Goal: Answer question/provide support: Share knowledge or assist other users

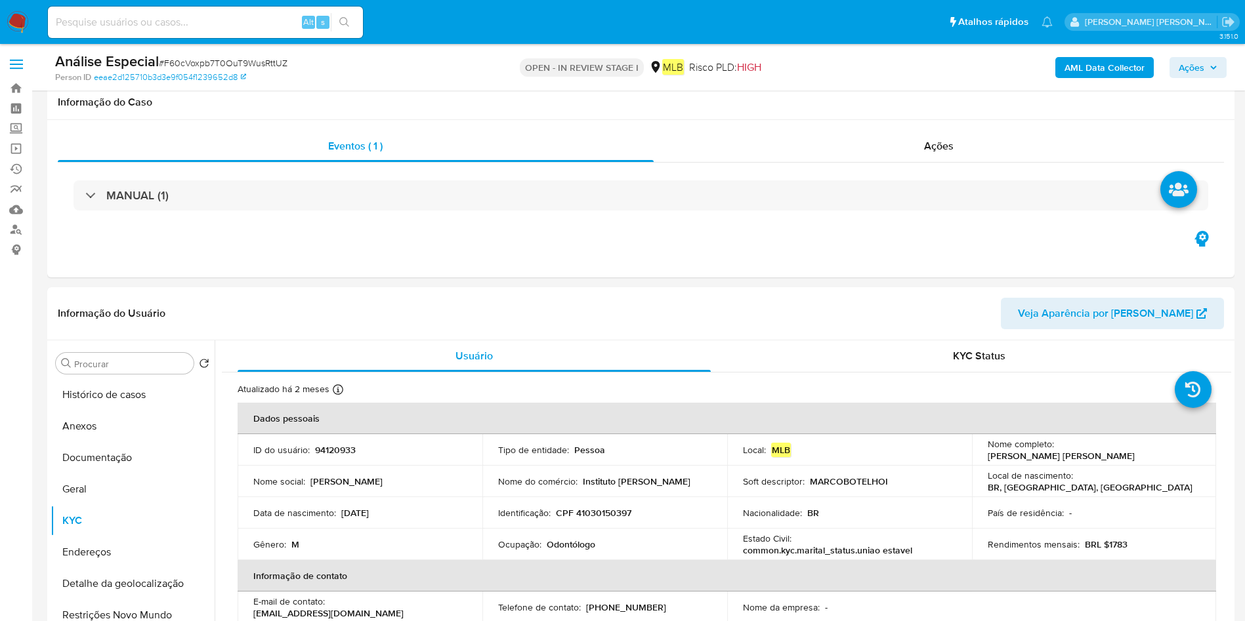
select select "10"
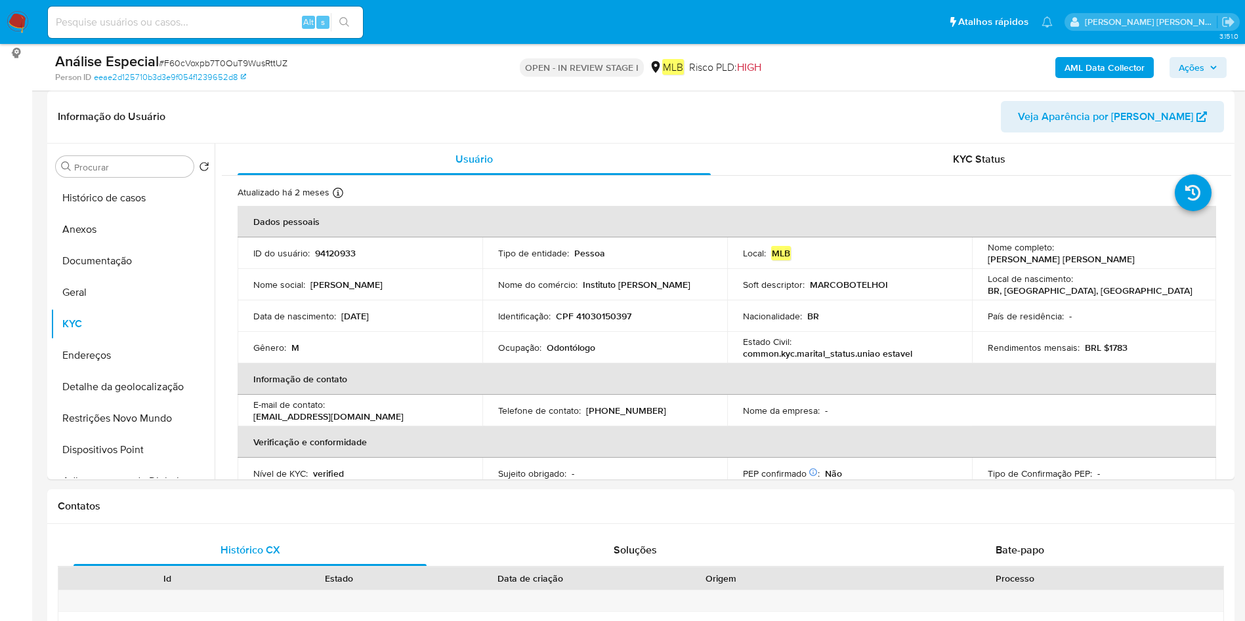
scroll to position [492, 0]
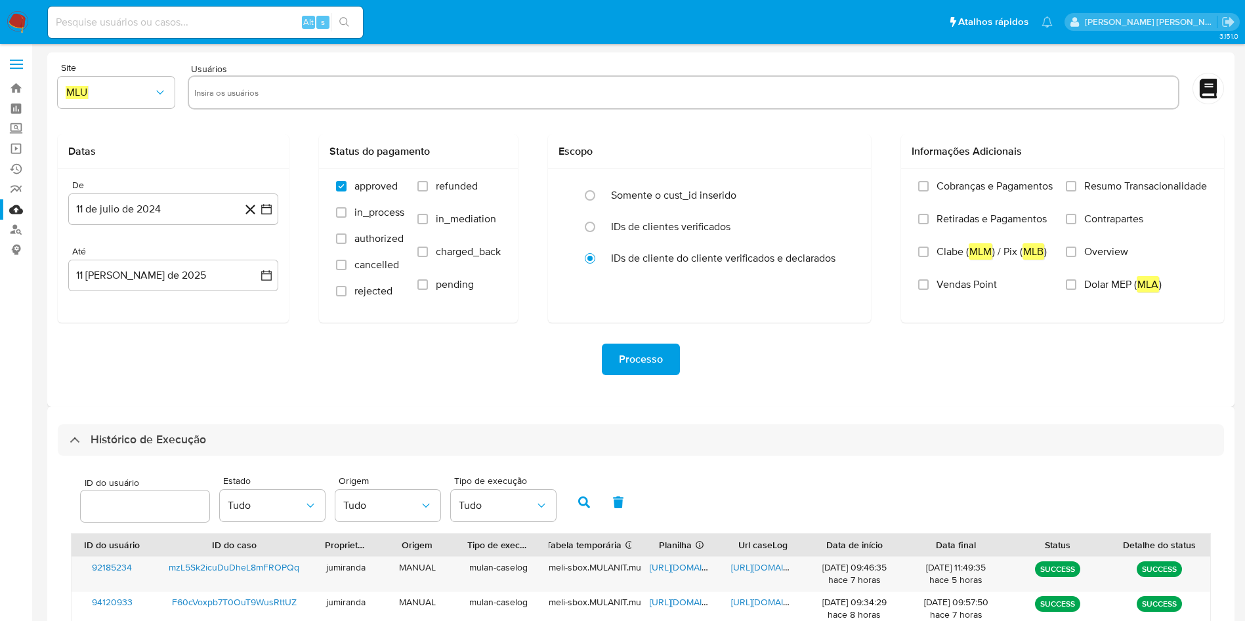
select select "10"
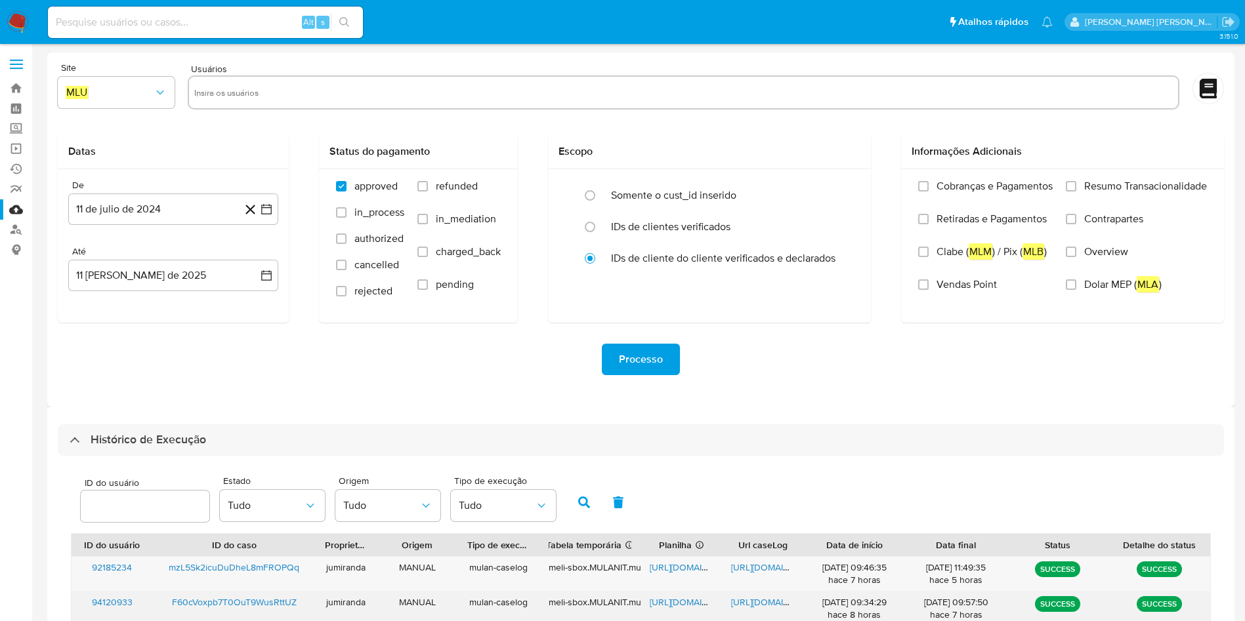
scroll to position [357, 0]
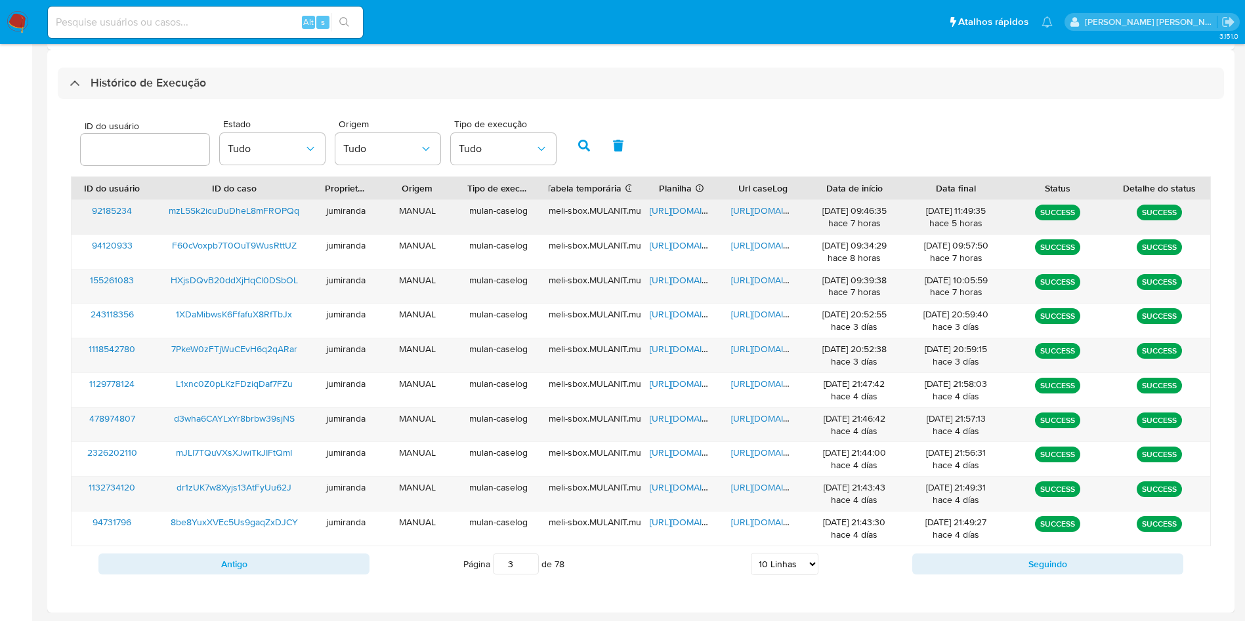
click at [708, 211] on span "https://docs.google.com/spreadsheets/d/1iAtTMNN3mO95jb3N_Kj-mZjd7chfIZrkO_dCTC2…" at bounding box center [695, 210] width 91 height 13
click at [775, 213] on span "https://docs.google.com/document/d/19XEUx3EwXwVE5IIYvyDr09ihvnaMOah4KDURhPRYs1w…" at bounding box center [776, 210] width 91 height 13
click at [218, 211] on span "mzL5Sk2icuDuDheL8mFROPQq" at bounding box center [234, 210] width 131 height 13
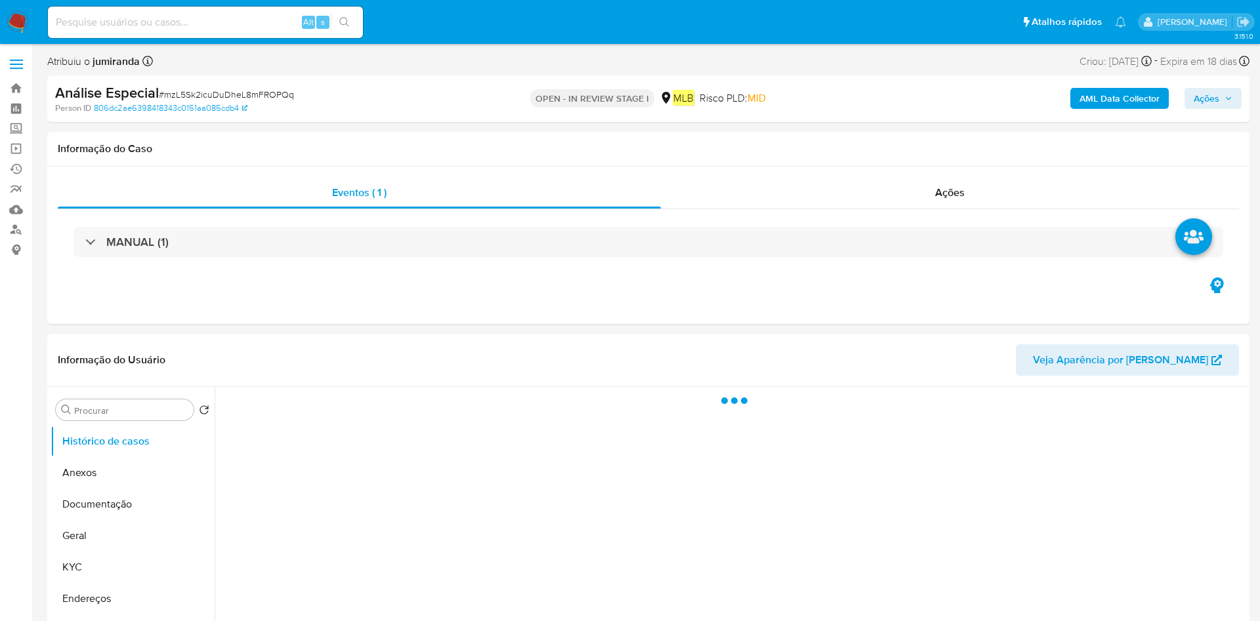
select select "10"
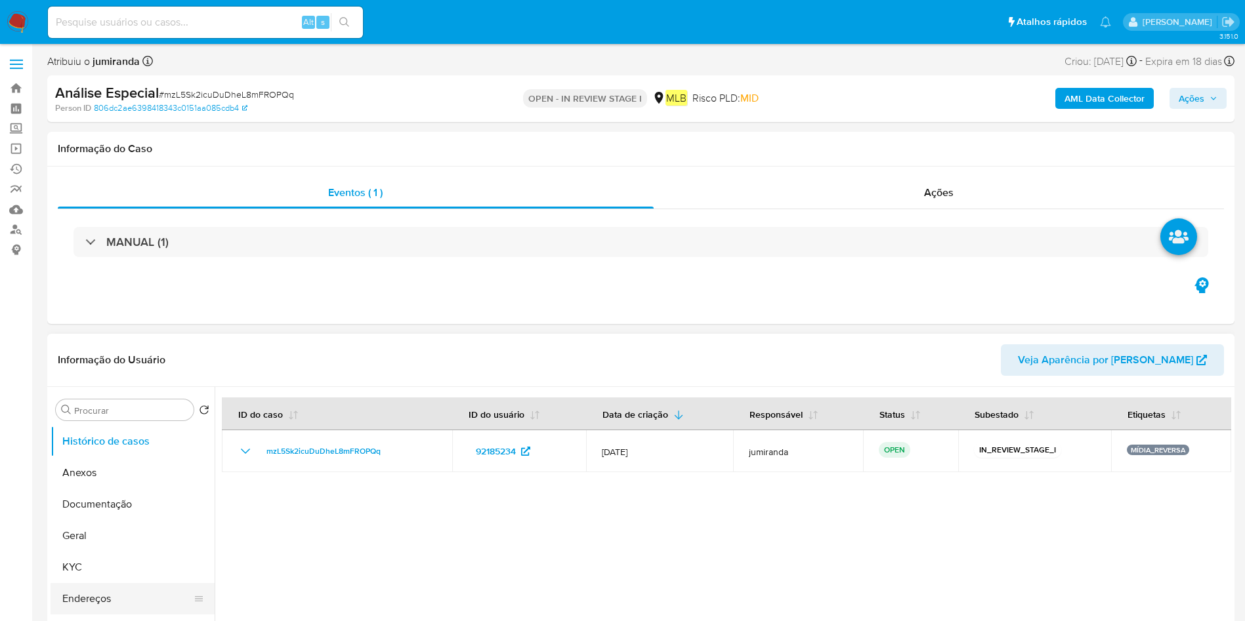
scroll to position [98, 0]
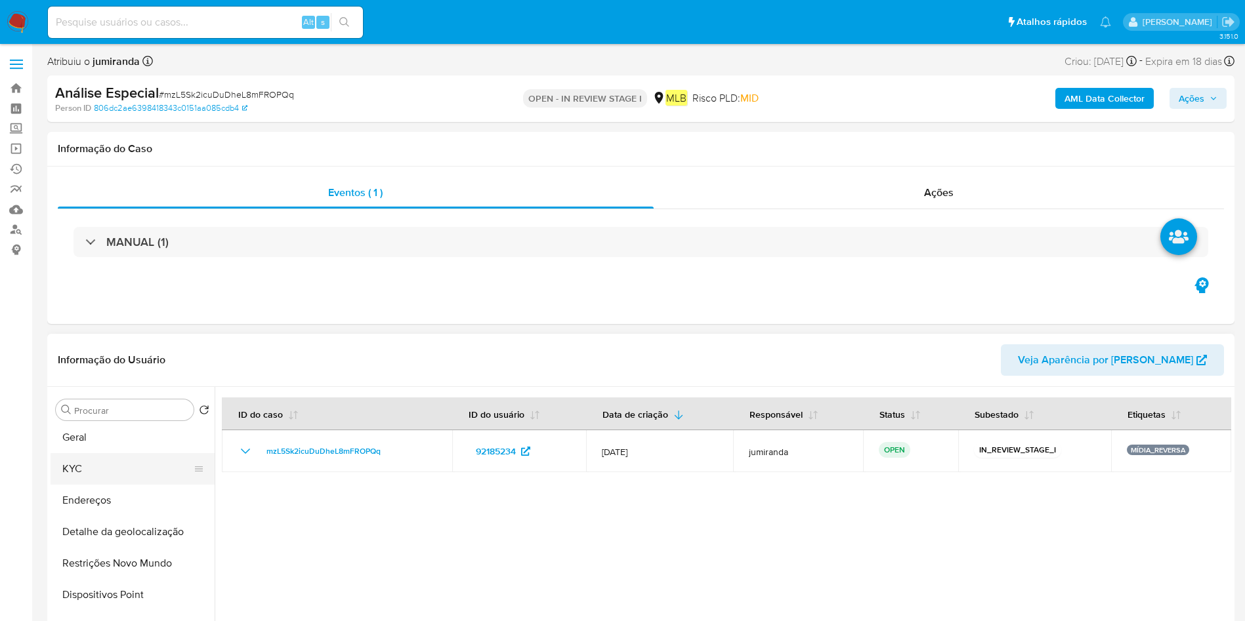
click at [118, 470] on button "KYC" at bounding box center [128, 468] width 154 height 31
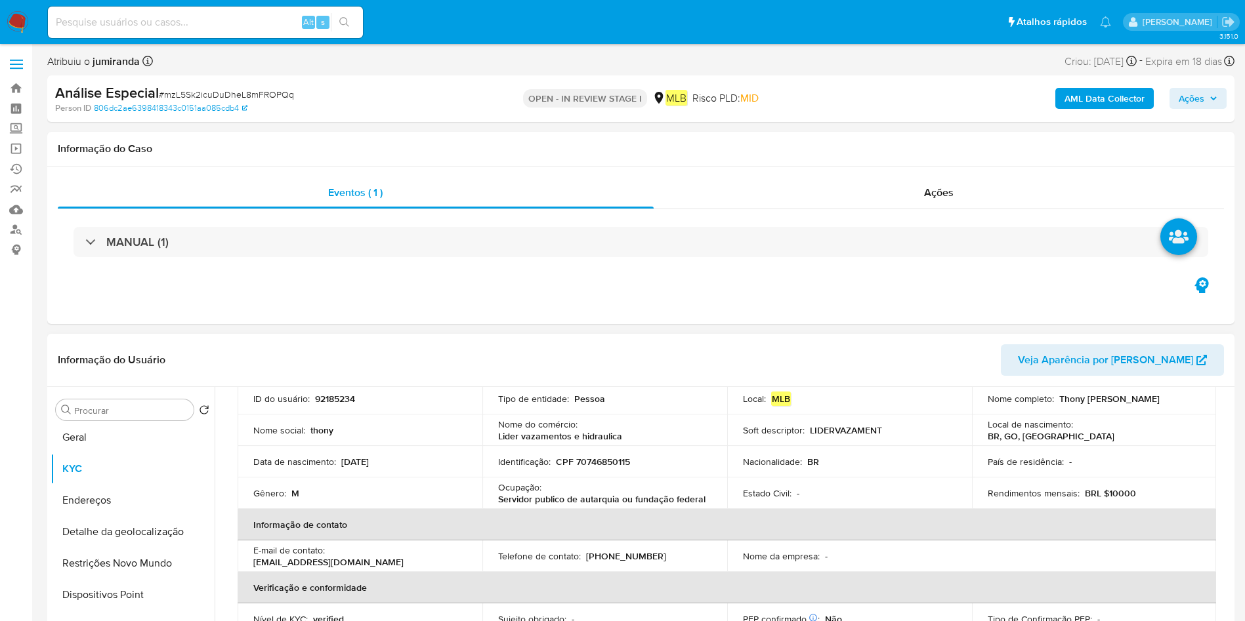
click at [579, 509] on th "Informação de contato" at bounding box center [727, 524] width 978 height 31
click at [609, 501] on p "Servidor publico de autarquia ou fundação federal" at bounding box center [601, 499] width 207 height 12
copy div "Ocupação : Servidor publico de autarquia ou fundação federal"
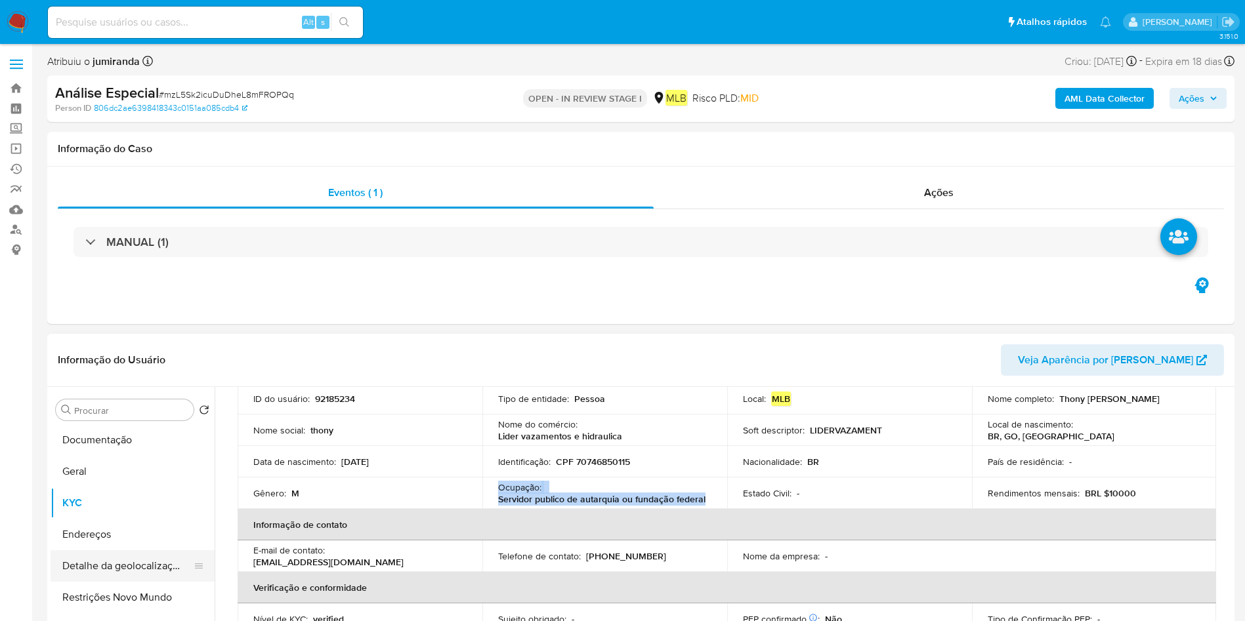
scroll to position [0, 0]
click at [115, 496] on button "Documentação" at bounding box center [128, 504] width 154 height 31
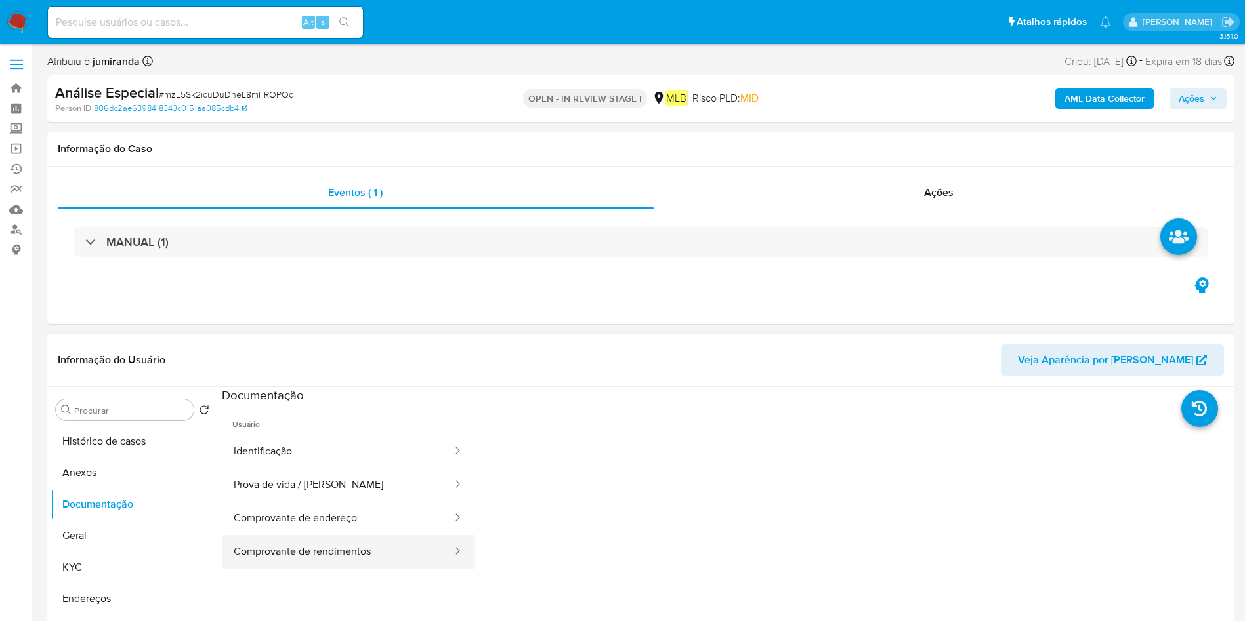
click at [322, 543] on button "Comprovante de rendimentos" at bounding box center [338, 551] width 232 height 33
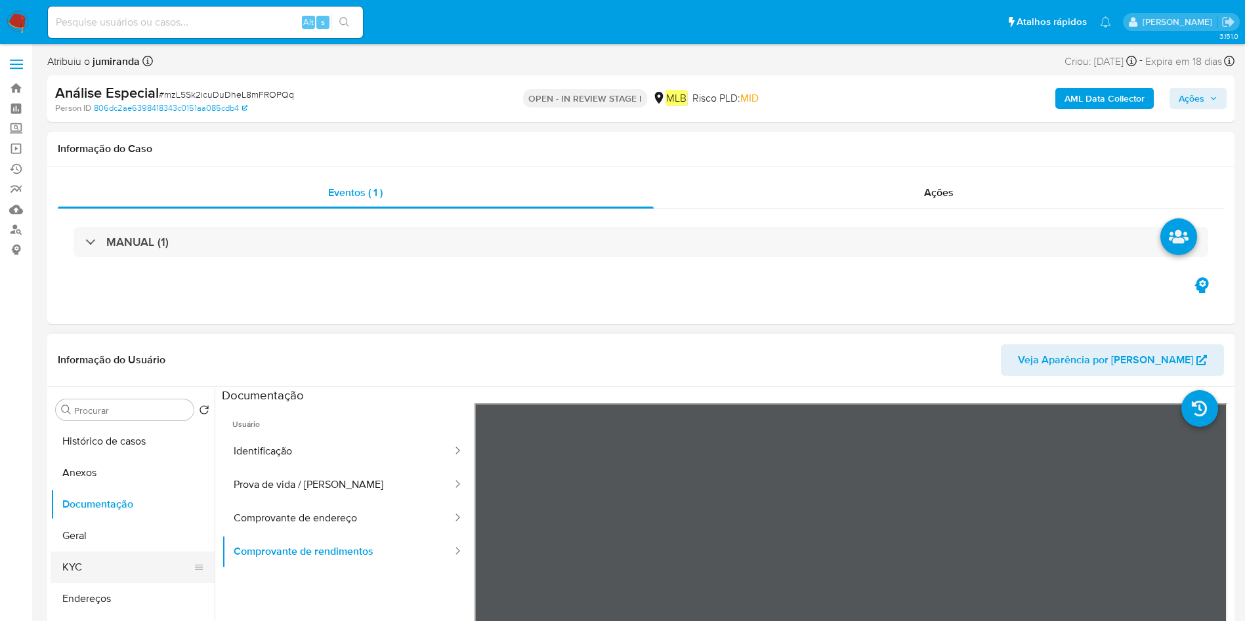
click at [77, 574] on button "KYC" at bounding box center [128, 567] width 154 height 31
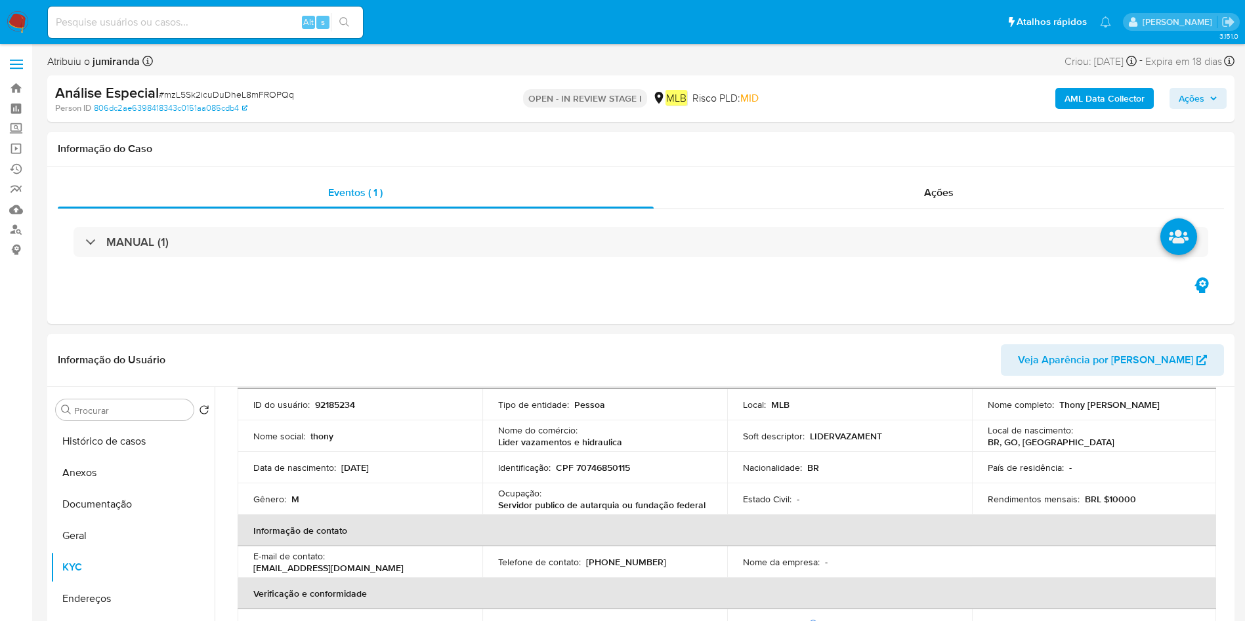
scroll to position [559, 0]
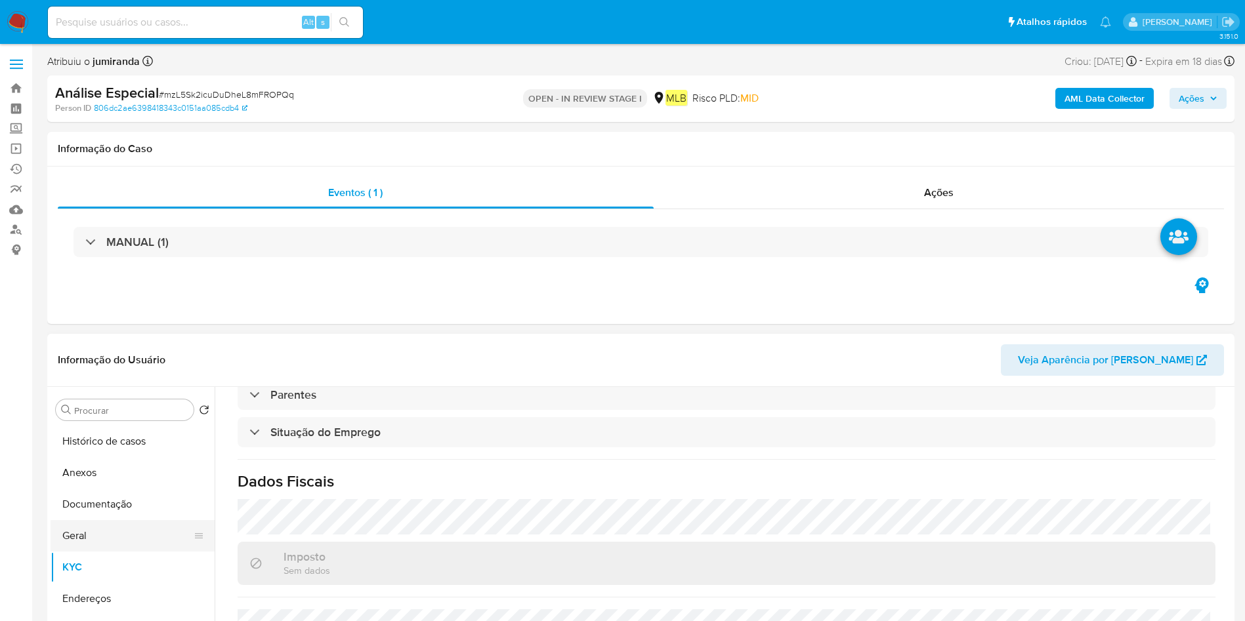
click at [152, 532] on button "Geral" at bounding box center [128, 535] width 154 height 31
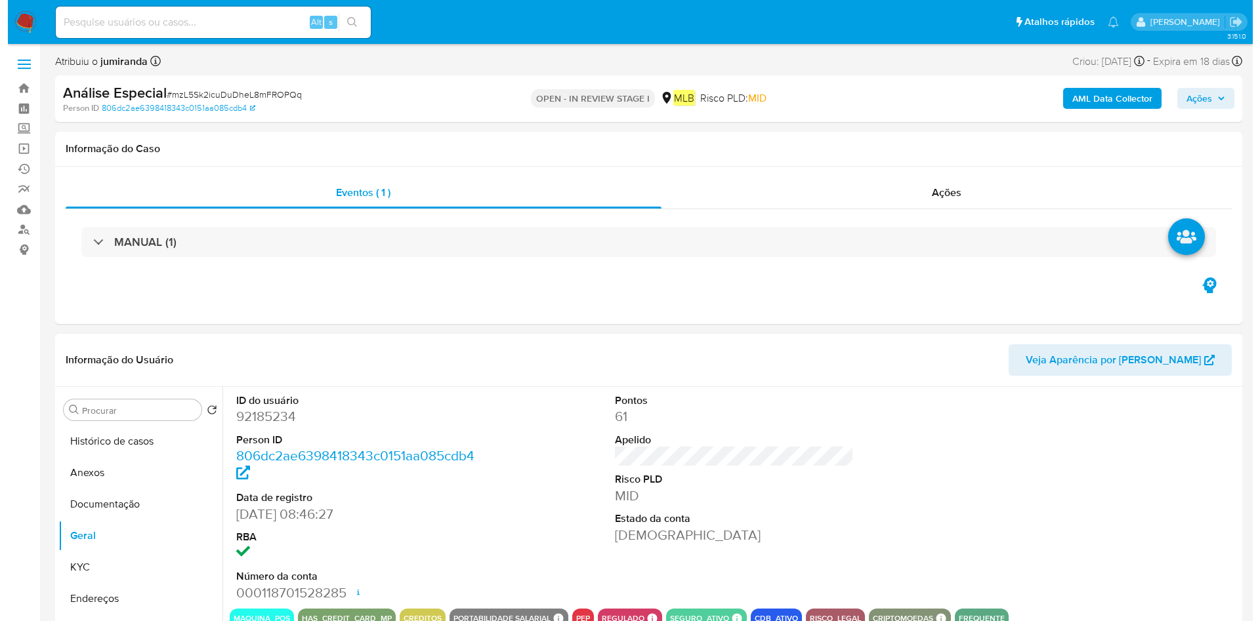
scroll to position [197, 0]
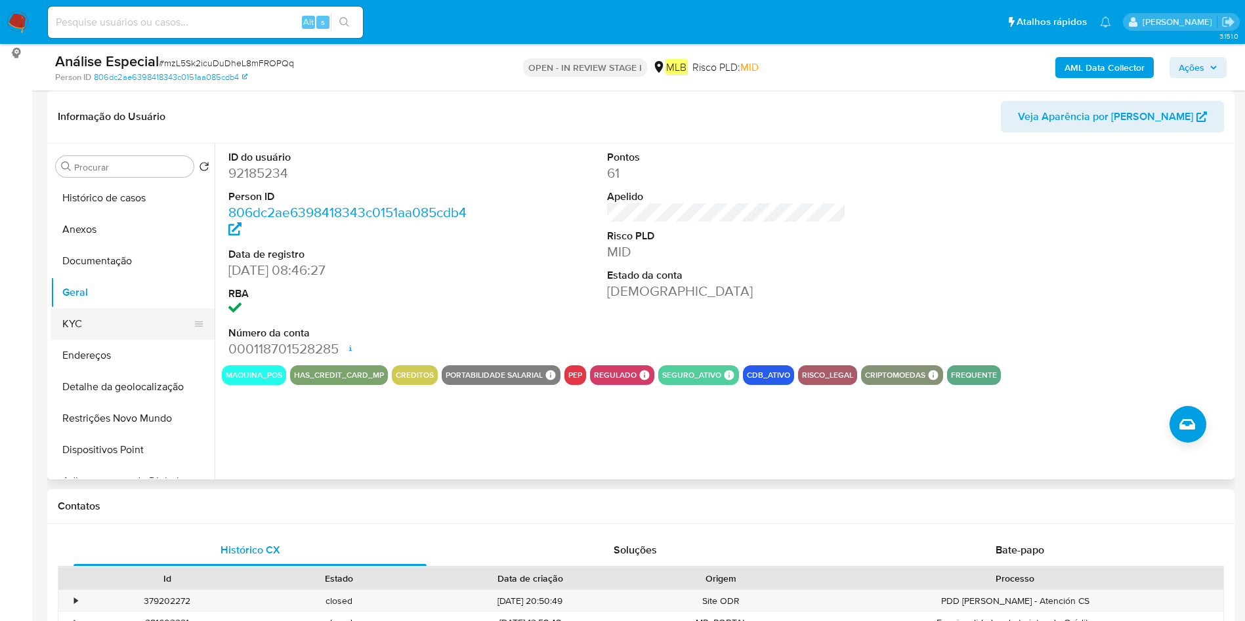
click at [69, 317] on button "KYC" at bounding box center [128, 323] width 154 height 31
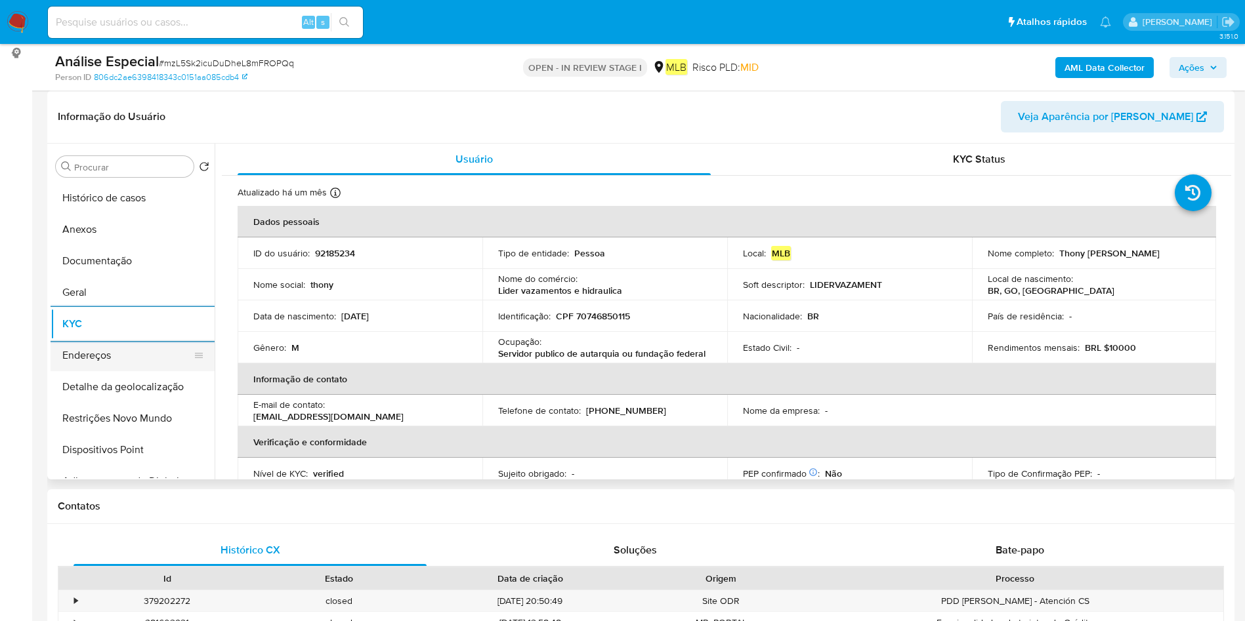
click at [135, 370] on button "Endereços" at bounding box center [128, 355] width 154 height 31
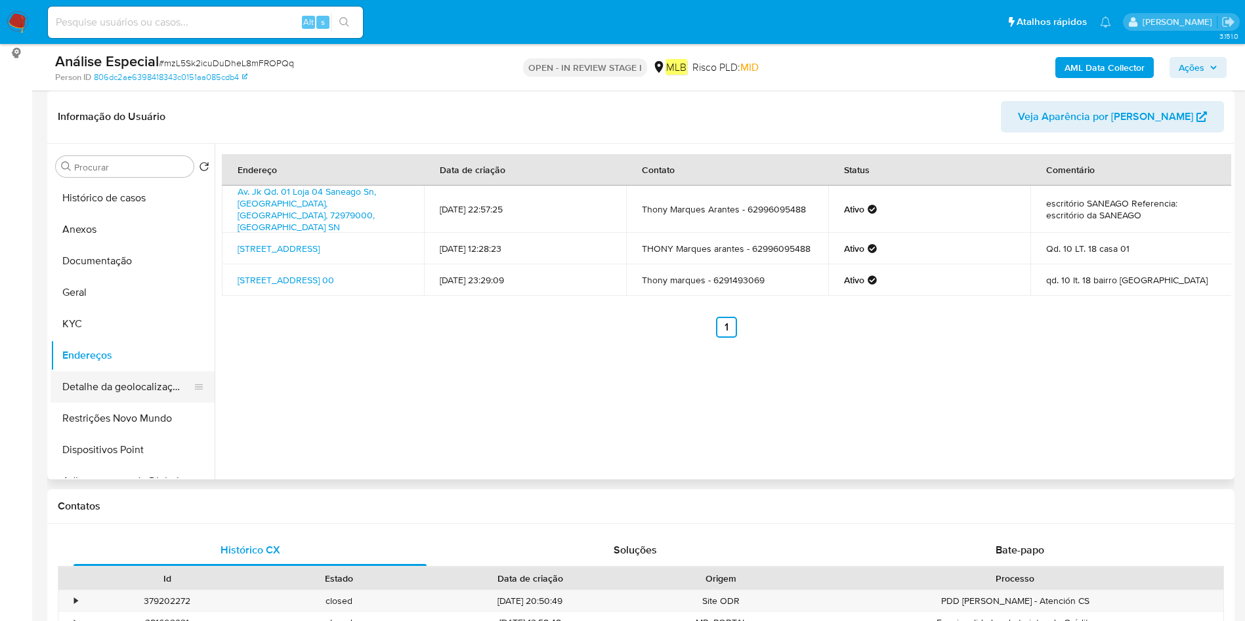
click at [104, 372] on button "Detalhe da geolocalização" at bounding box center [128, 386] width 154 height 31
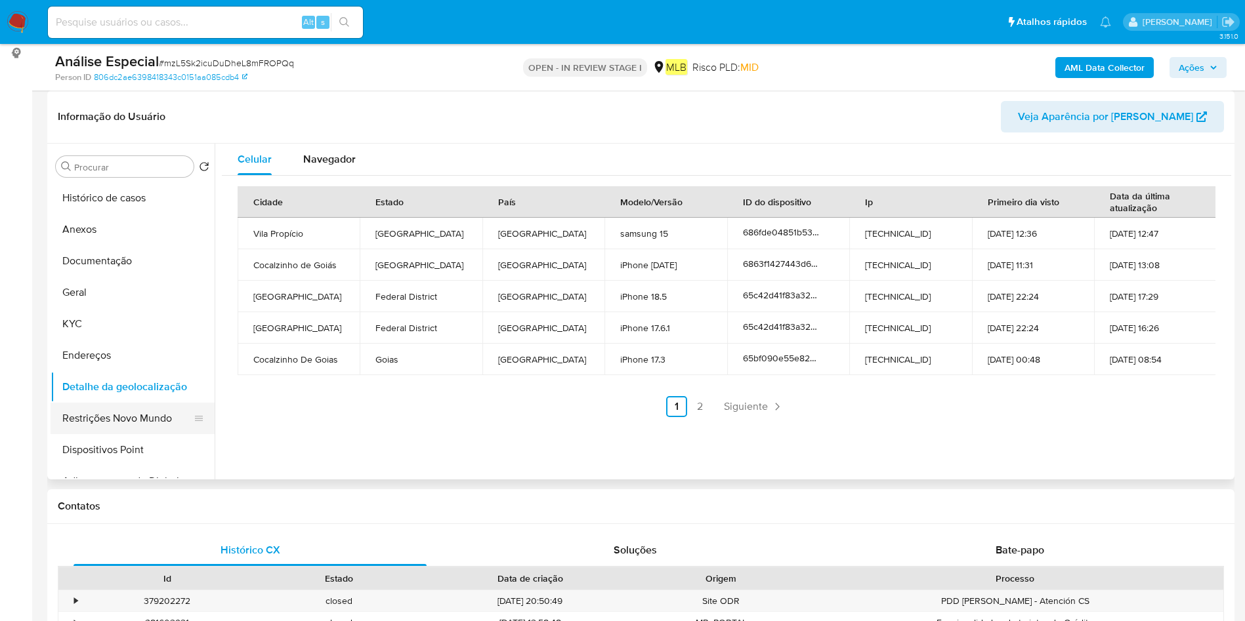
click at [147, 421] on button "Restrições Novo Mundo" at bounding box center [128, 418] width 154 height 31
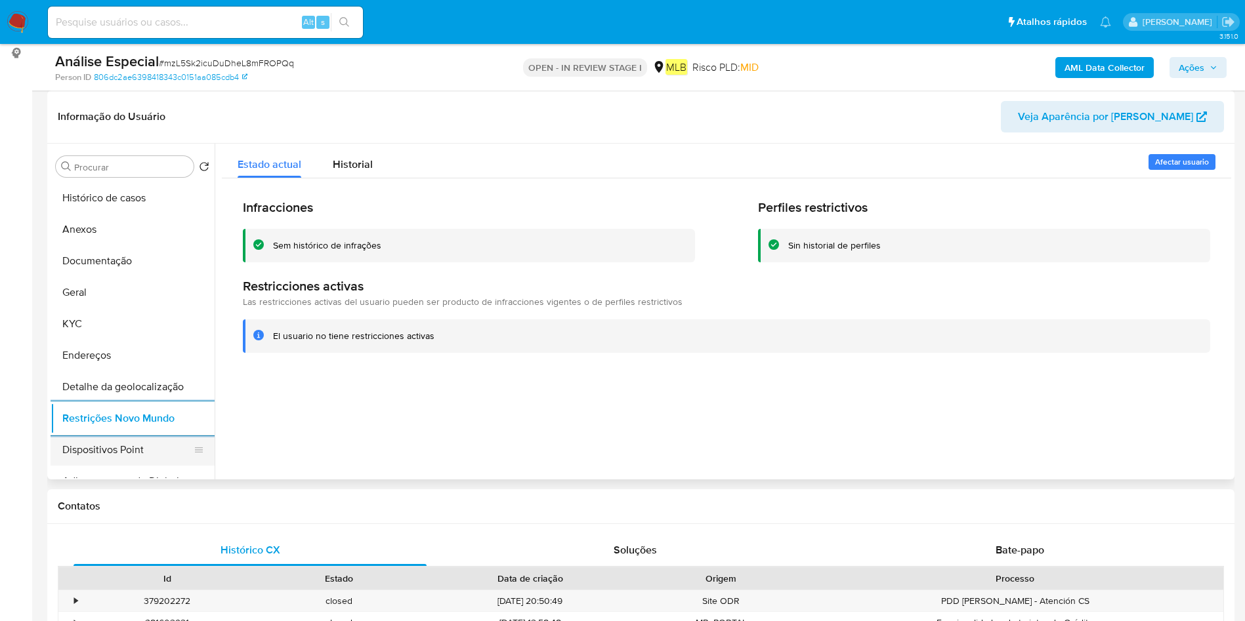
drag, startPoint x: 148, startPoint y: 434, endPoint x: 145, endPoint y: 442, distance: 7.9
click at [145, 442] on button "Dispositivos Point" at bounding box center [128, 449] width 154 height 31
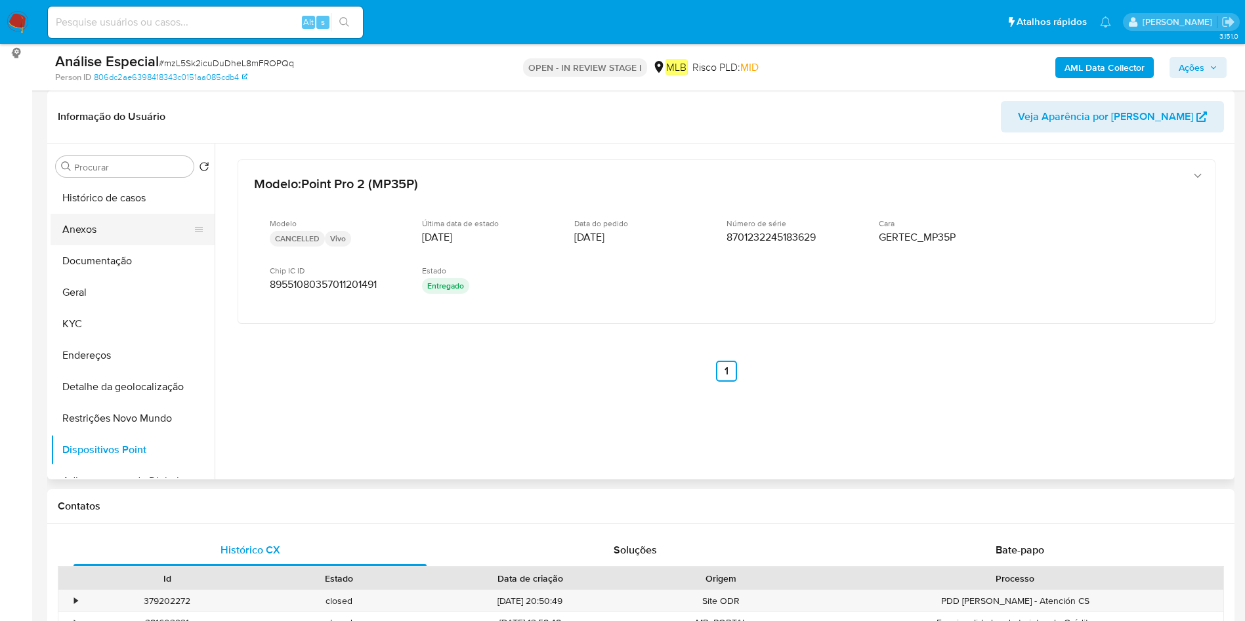
click at [138, 236] on button "Anexos" at bounding box center [128, 229] width 154 height 31
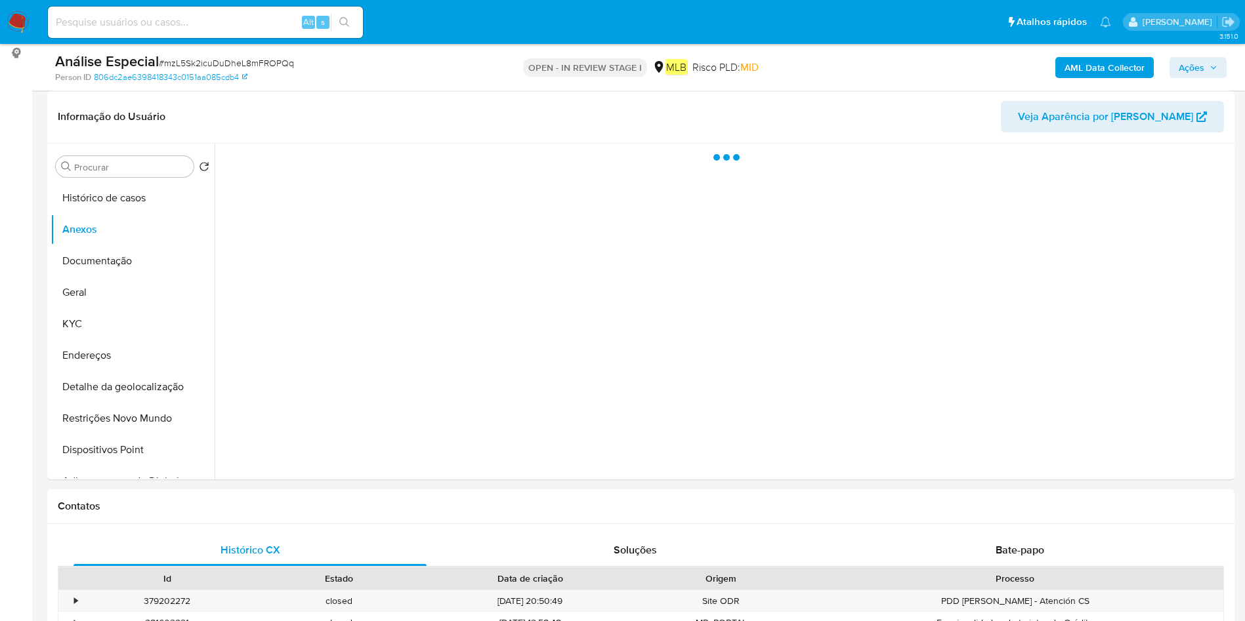
click at [1112, 65] on b "AML Data Collector" at bounding box center [1104, 67] width 80 height 21
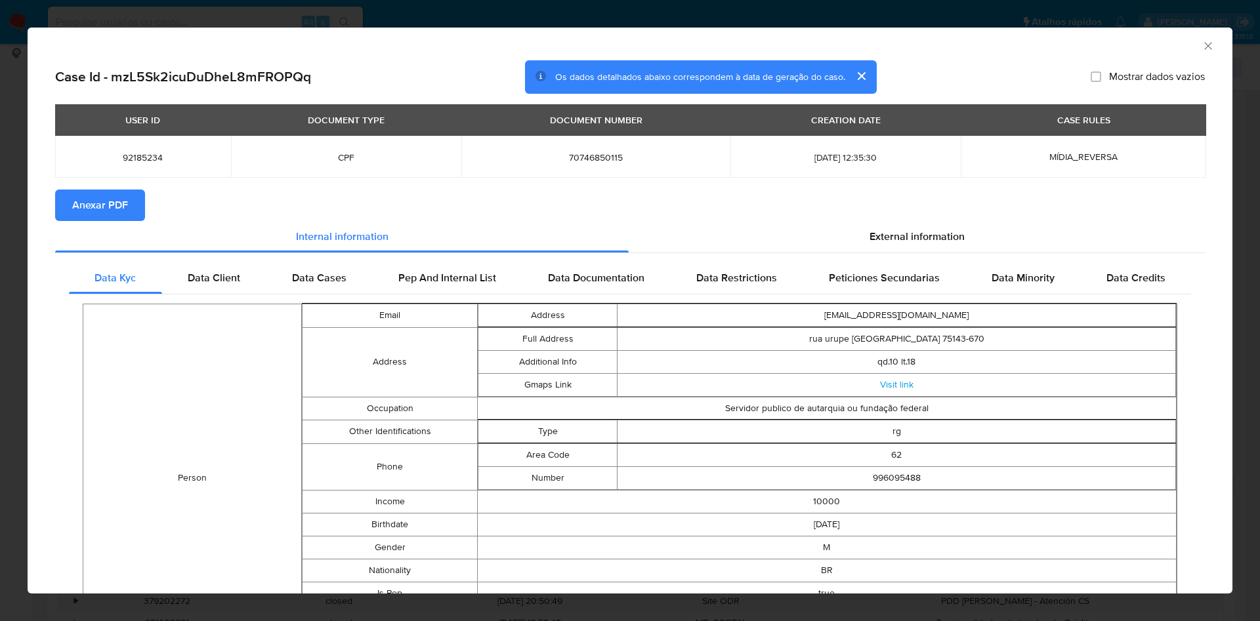
click at [102, 184] on div "USER ID DOCUMENT TYPE DOCUMENT NUMBER CREATION DATE CASE RULES 92185234 CPF 707…" at bounding box center [630, 146] width 1150 height 85
click at [96, 201] on span "Anexar PDF" at bounding box center [100, 205] width 56 height 29
click at [1202, 47] on icon "Fechar a janela" at bounding box center [1208, 45] width 13 height 13
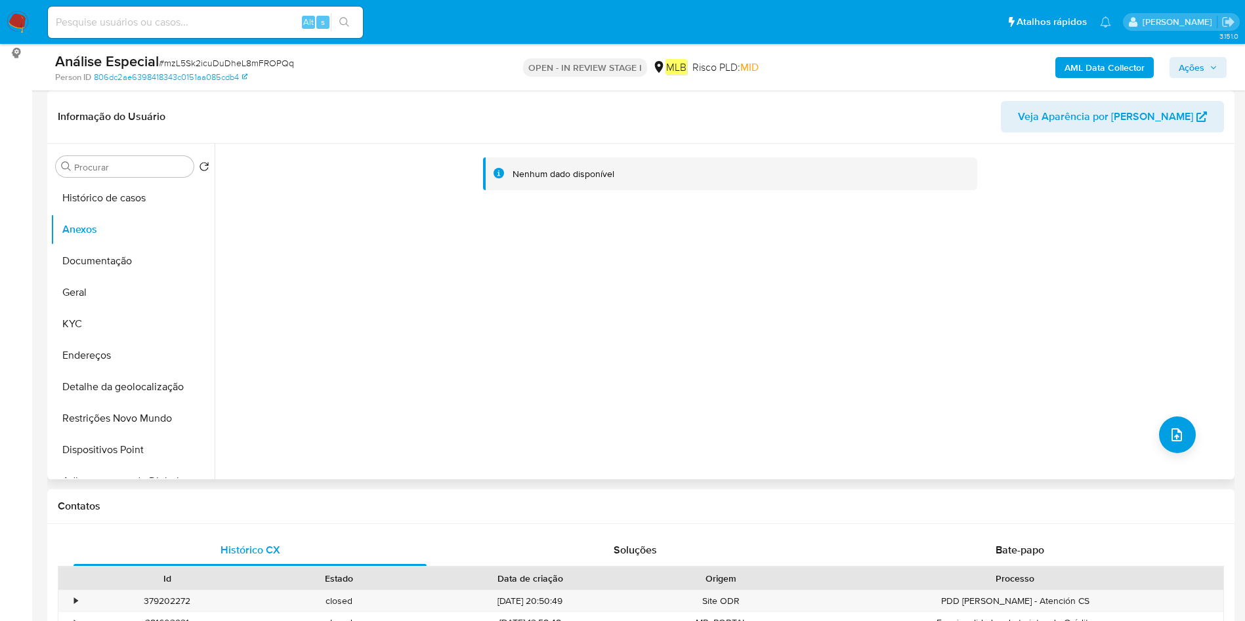
click at [1149, 426] on div "Nenhum dado disponível" at bounding box center [723, 312] width 1016 height 336
click at [1169, 430] on span "upload-file" at bounding box center [1177, 435] width 16 height 16
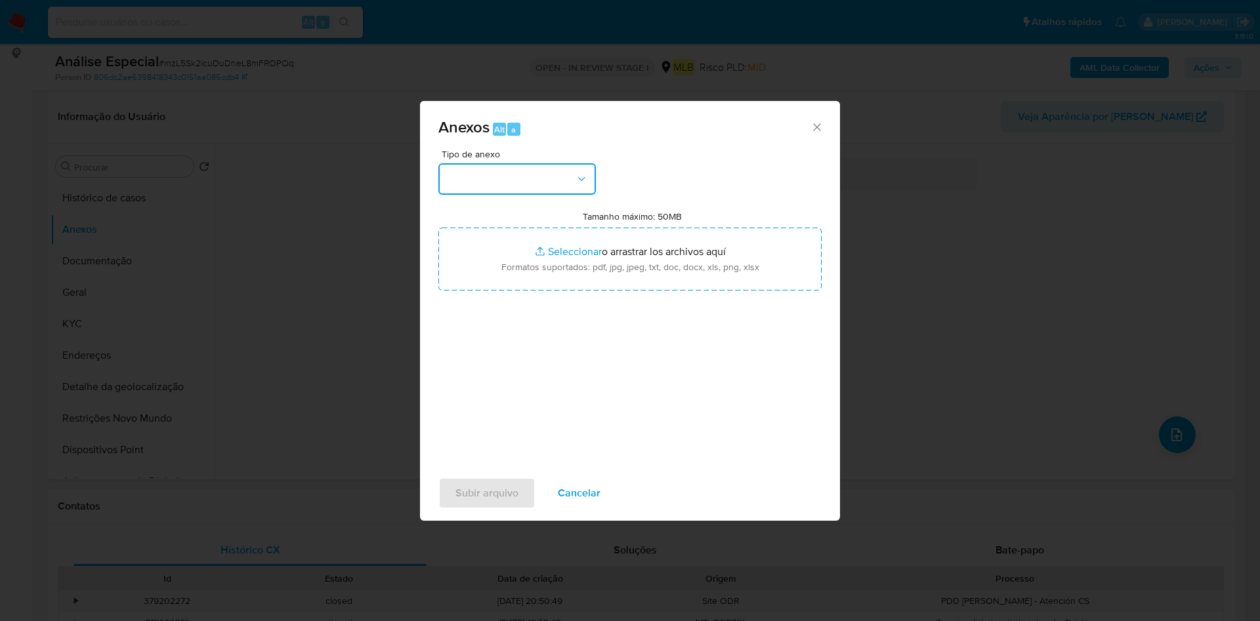
click at [511, 173] on button "button" at bounding box center [516, 178] width 157 height 31
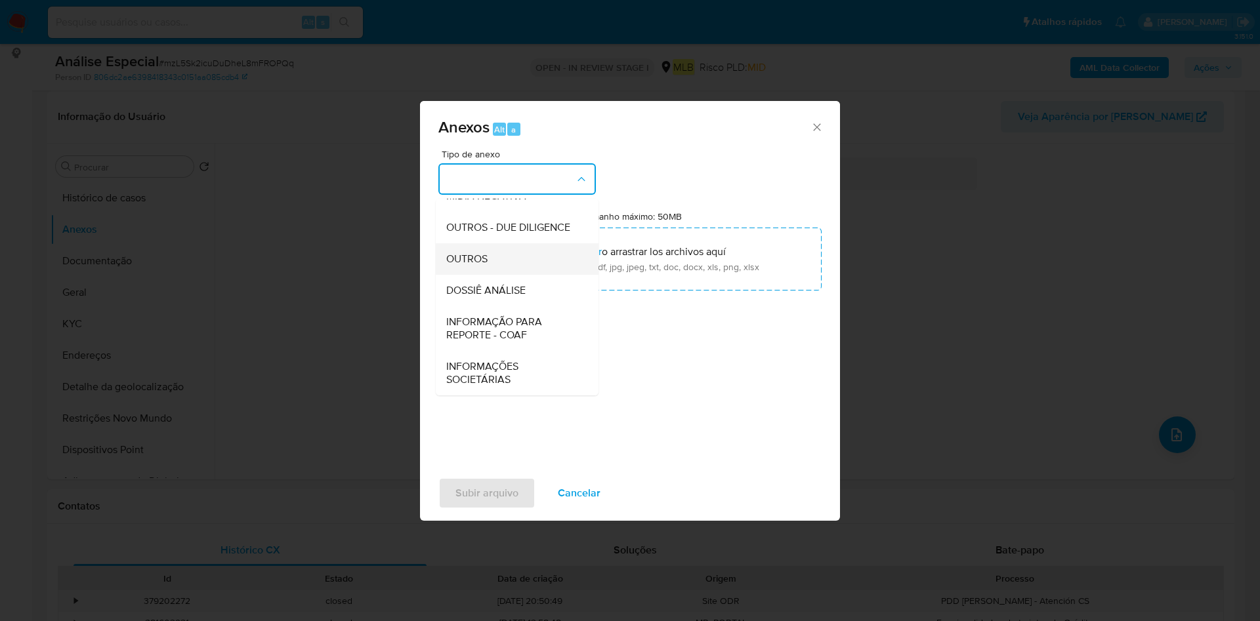
click at [488, 270] on div "OUTROS" at bounding box center [513, 258] width 134 height 31
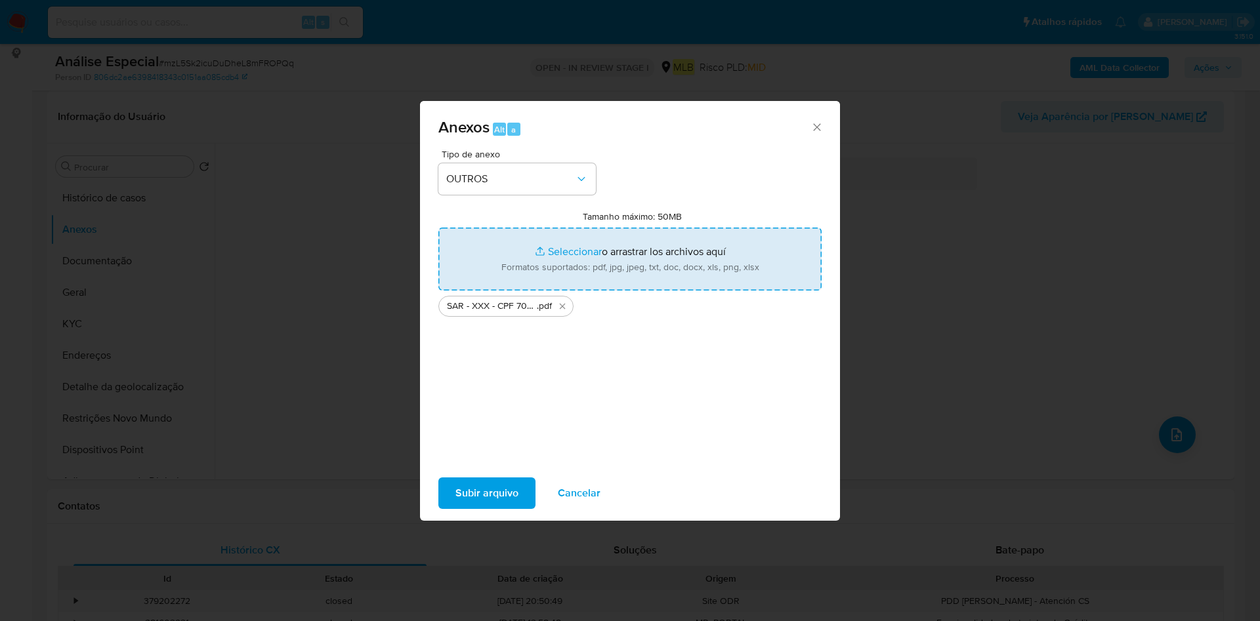
type input "C:\fakepath\Mulan 92185234_2025_08_11_10_45_13.xlsx"
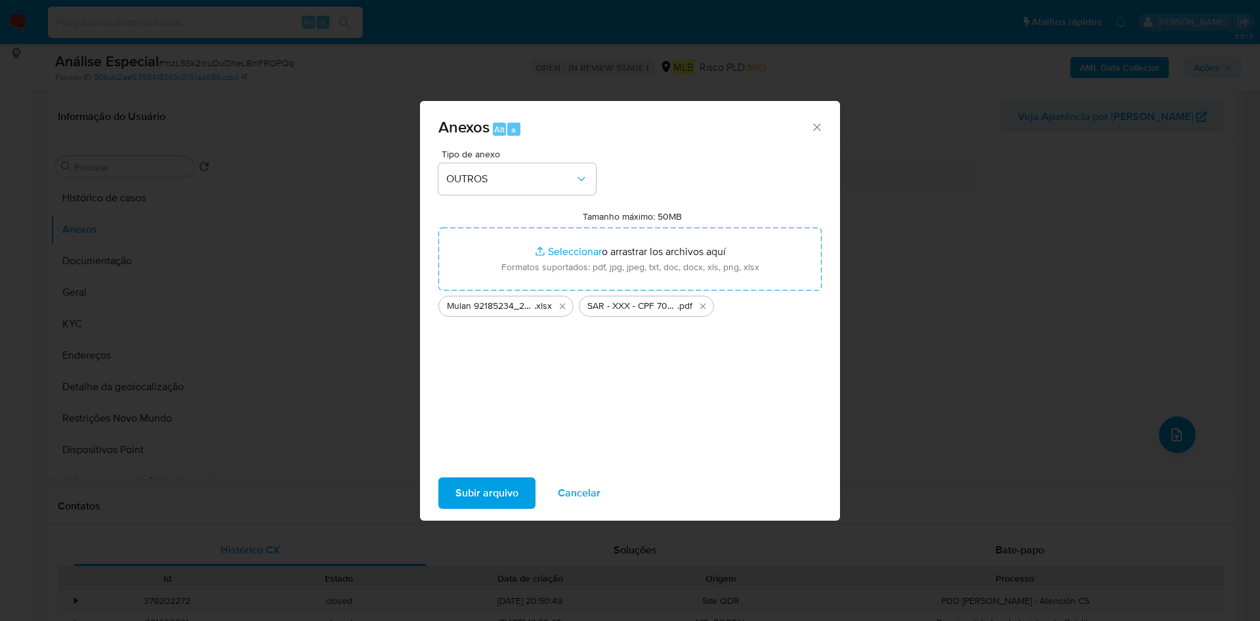
click at [499, 495] on span "Subir arquivo" at bounding box center [486, 493] width 63 height 29
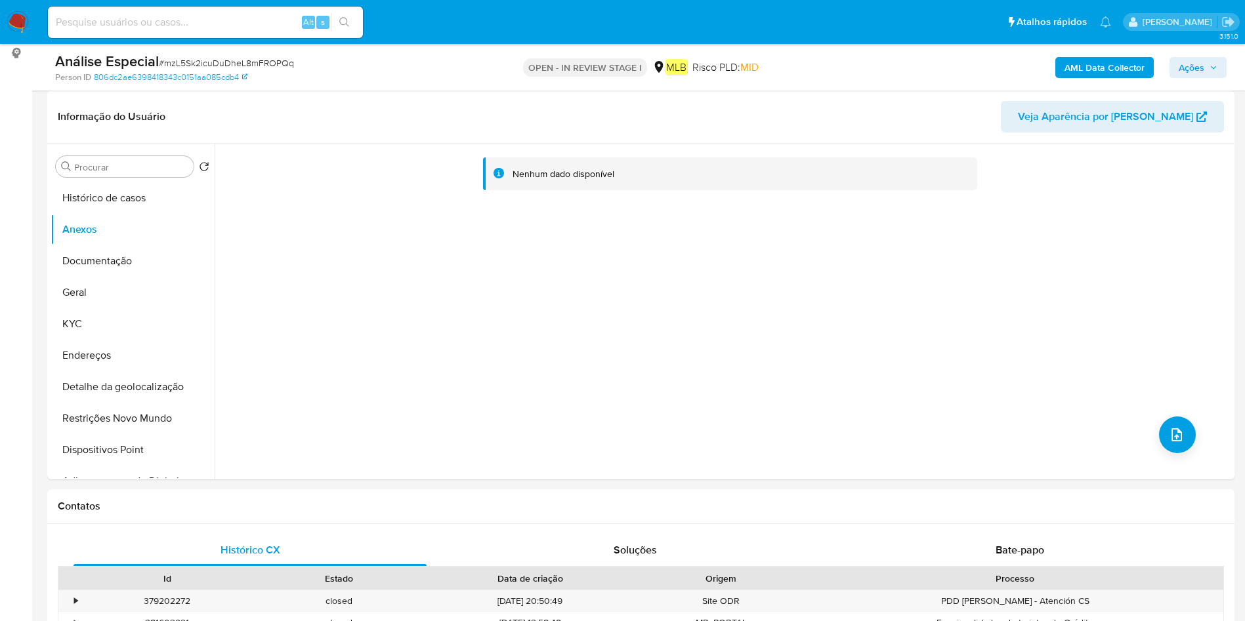
click at [1200, 60] on span "Ações" at bounding box center [1192, 67] width 26 height 21
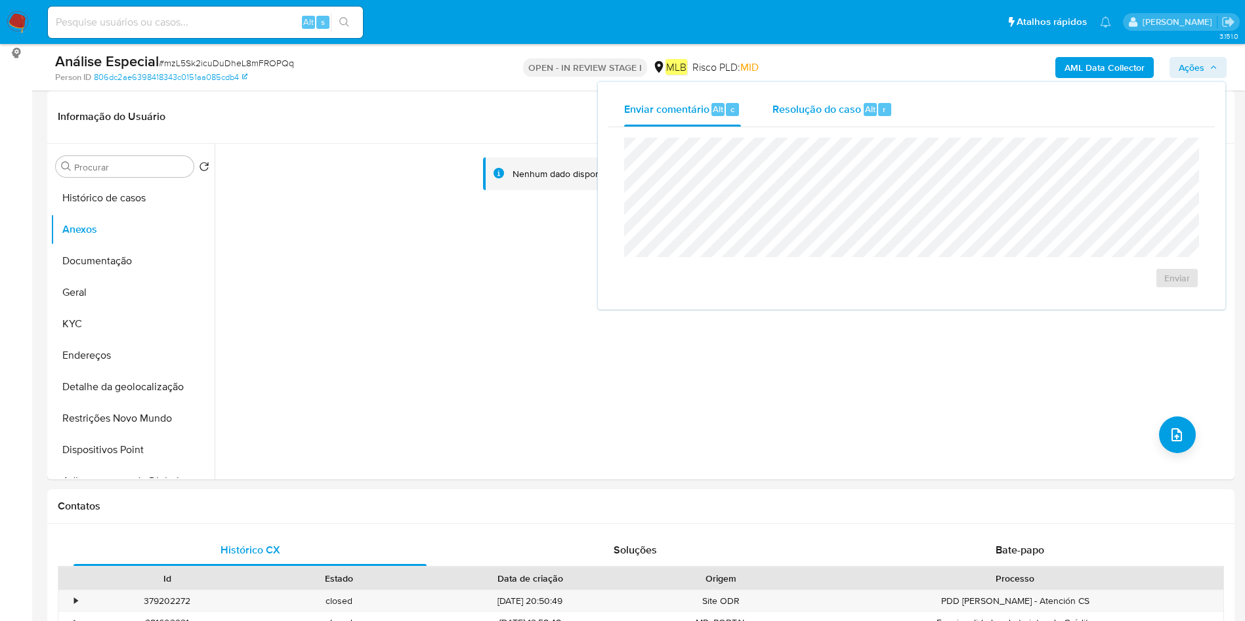
click at [810, 114] on span "Resolução do caso" at bounding box center [816, 108] width 89 height 15
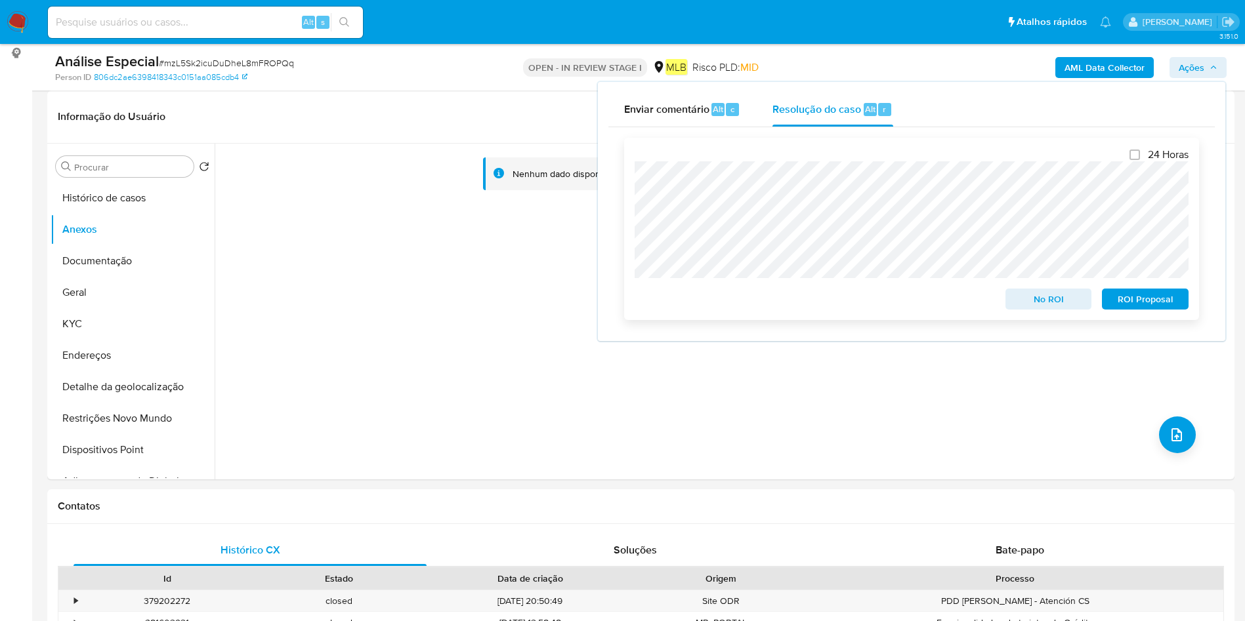
click at [1117, 299] on span "ROI Proposal" at bounding box center [1145, 299] width 68 height 18
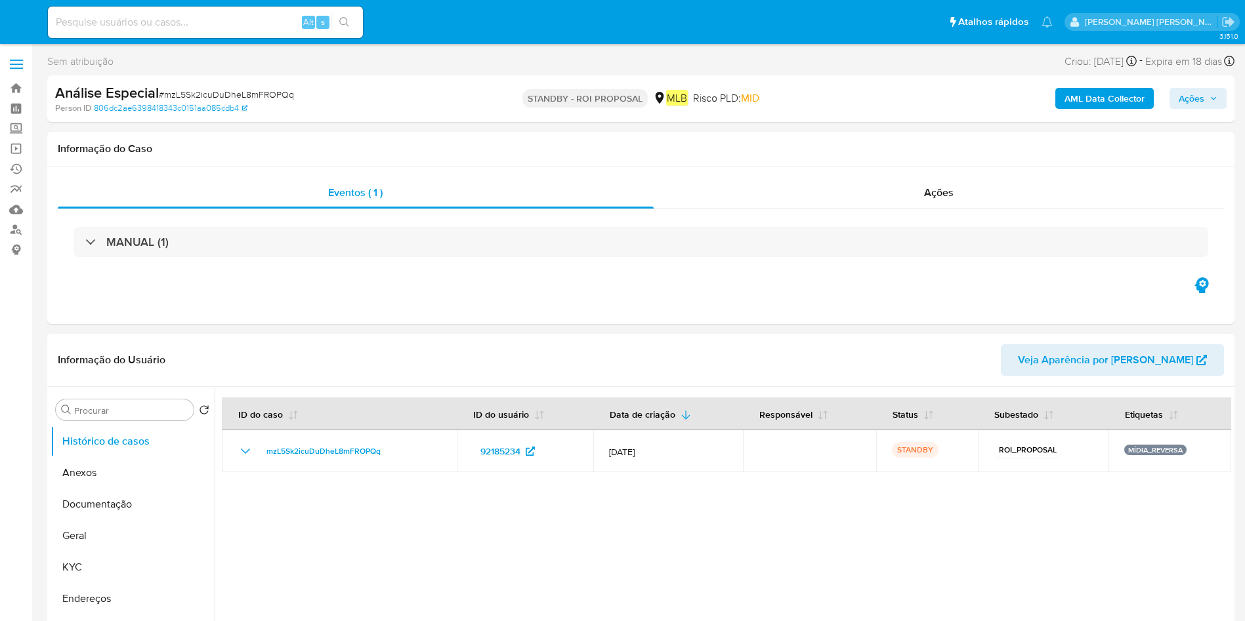
select select "10"
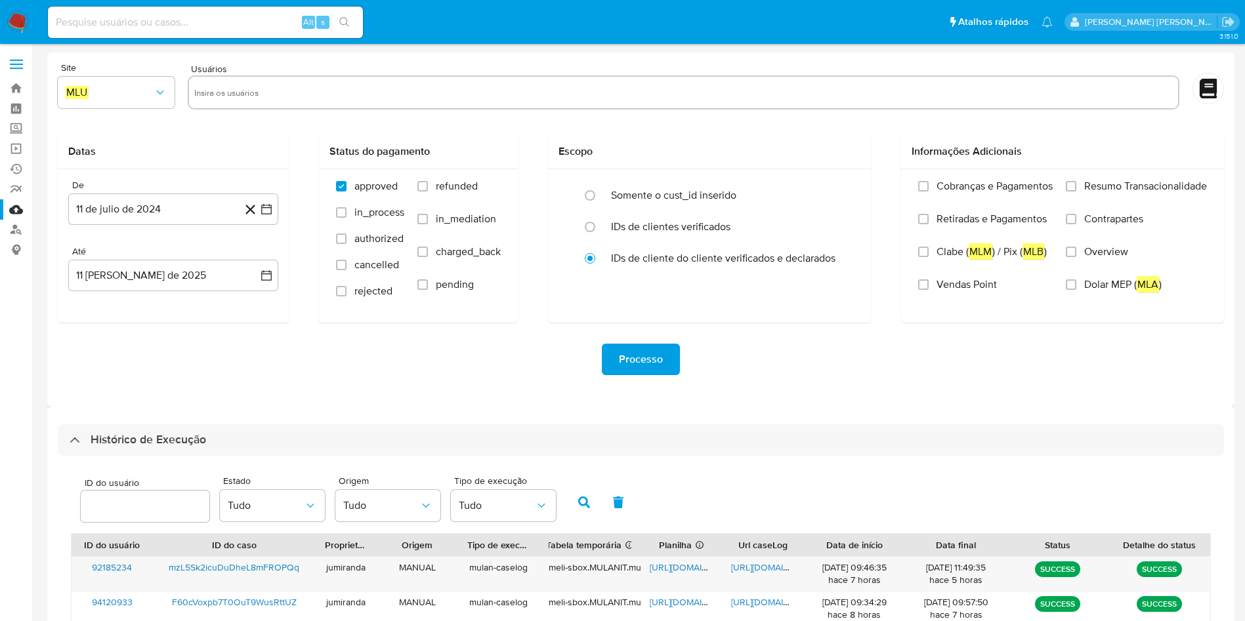
select select "10"
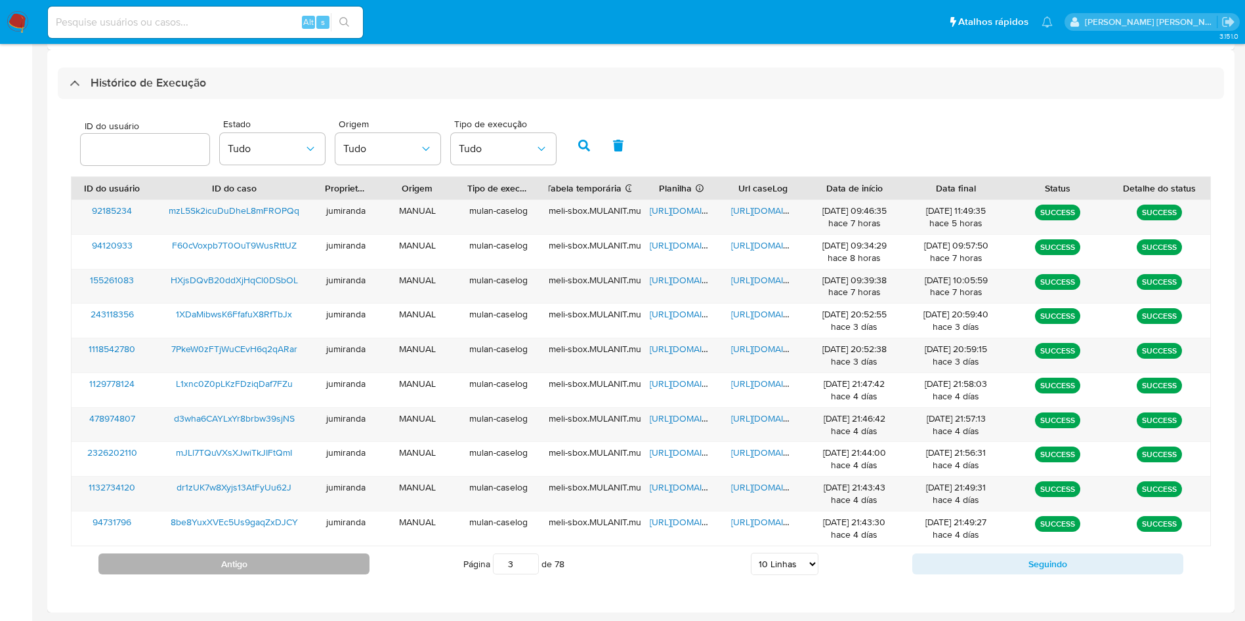
click at [352, 563] on button "Antigo" at bounding box center [233, 564] width 271 height 21
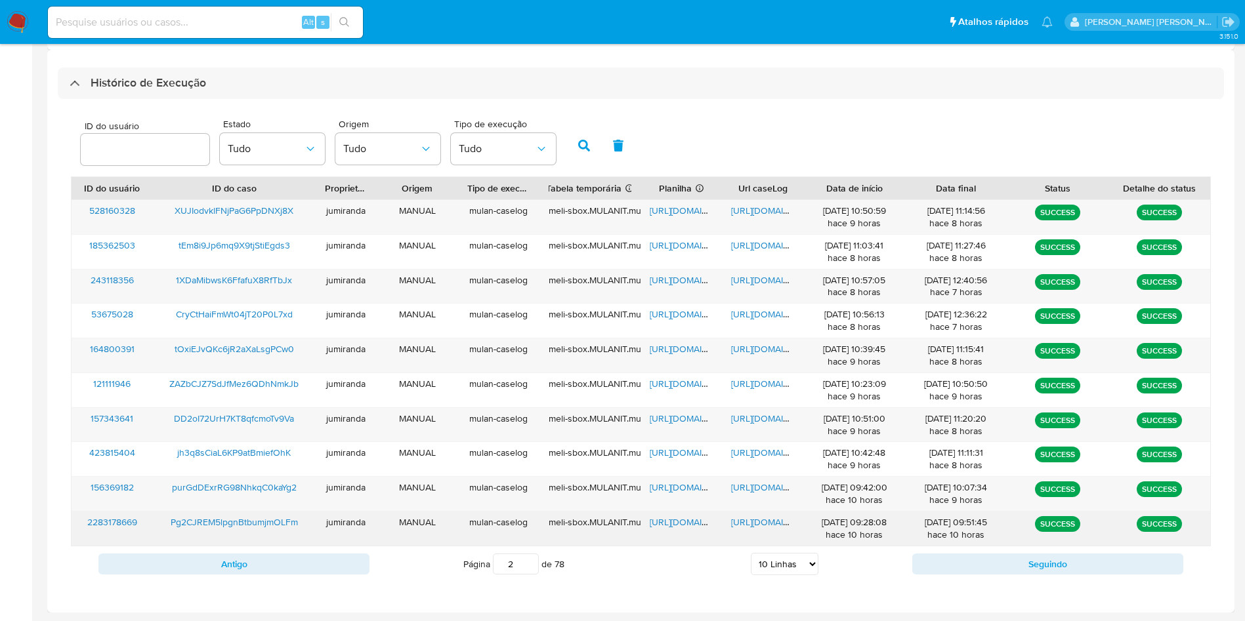
click at [684, 525] on span "[URL][DOMAIN_NAME]" at bounding box center [695, 522] width 91 height 13
click at [765, 525] on span "[URL][DOMAIN_NAME]" at bounding box center [776, 522] width 91 height 13
click at [292, 524] on span "Pg2CJREM5lpgnBtbumjmOLFm" at bounding box center [234, 522] width 127 height 13
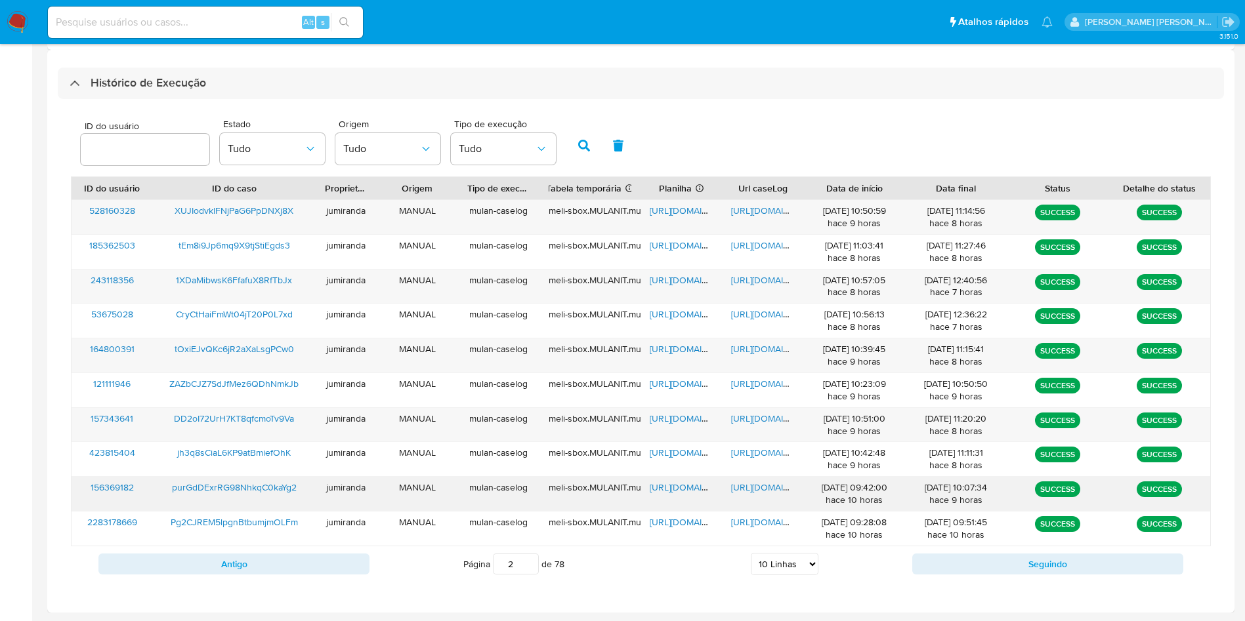
click at [680, 489] on span "[URL][DOMAIN_NAME]" at bounding box center [695, 487] width 91 height 13
click at [750, 483] on span "[URL][DOMAIN_NAME]" at bounding box center [776, 487] width 91 height 13
click at [227, 486] on span "purGdDExrRG98NhkqC0kaYg2" at bounding box center [234, 487] width 125 height 13
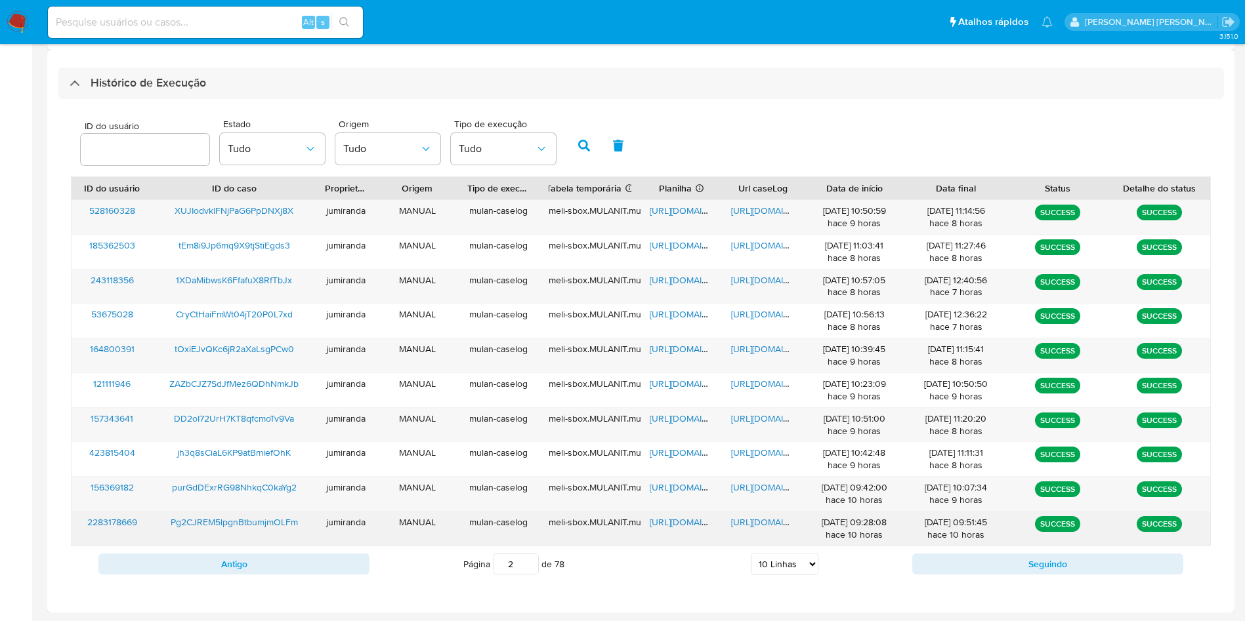
click at [232, 517] on span "Pg2CJREM5lpgnBtbumjmOLFm" at bounding box center [234, 522] width 127 height 13
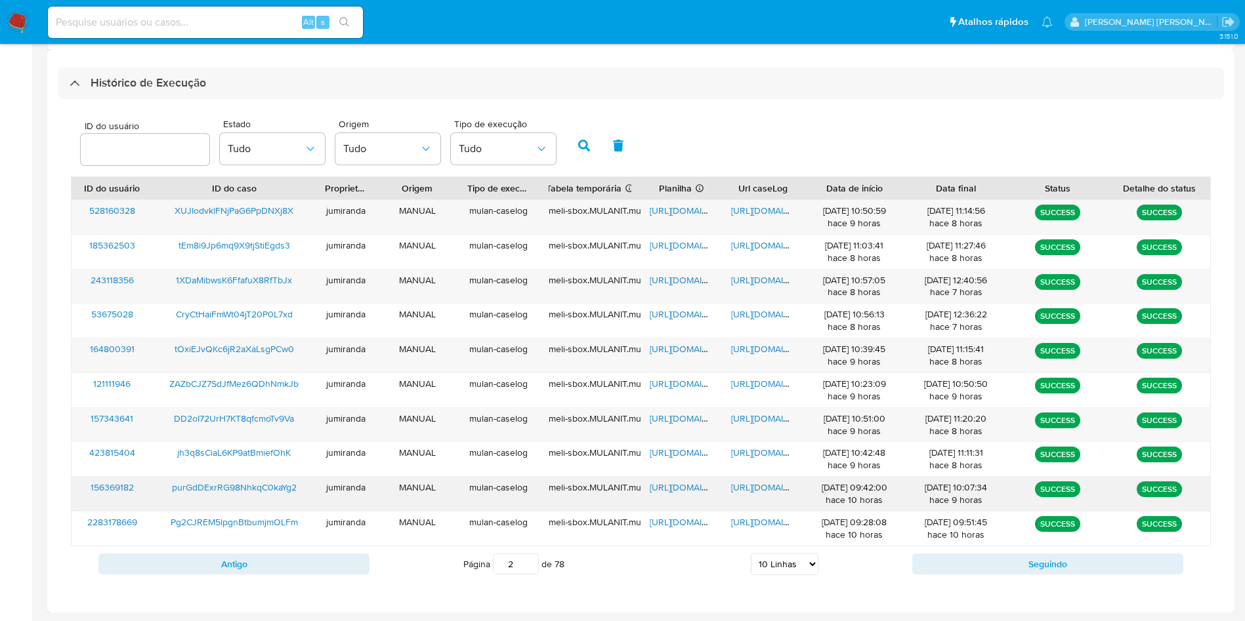
click at [696, 492] on span "https://docs.google.com/spreadsheets/d/1NB1SqPB2--ljfywbVC0qTTn0IX5FMJzqNL0GjY6…" at bounding box center [695, 487] width 91 height 13
click at [740, 482] on span "https://docs.google.com/document/d/1QfIDWCVRa3SXdeH_oIXbxKUq5g4ezMpo1ZvTEv_VwbY…" at bounding box center [776, 487] width 91 height 13
click at [253, 486] on span "purGdDExrRG98NhkqC0kaYg2" at bounding box center [234, 487] width 125 height 13
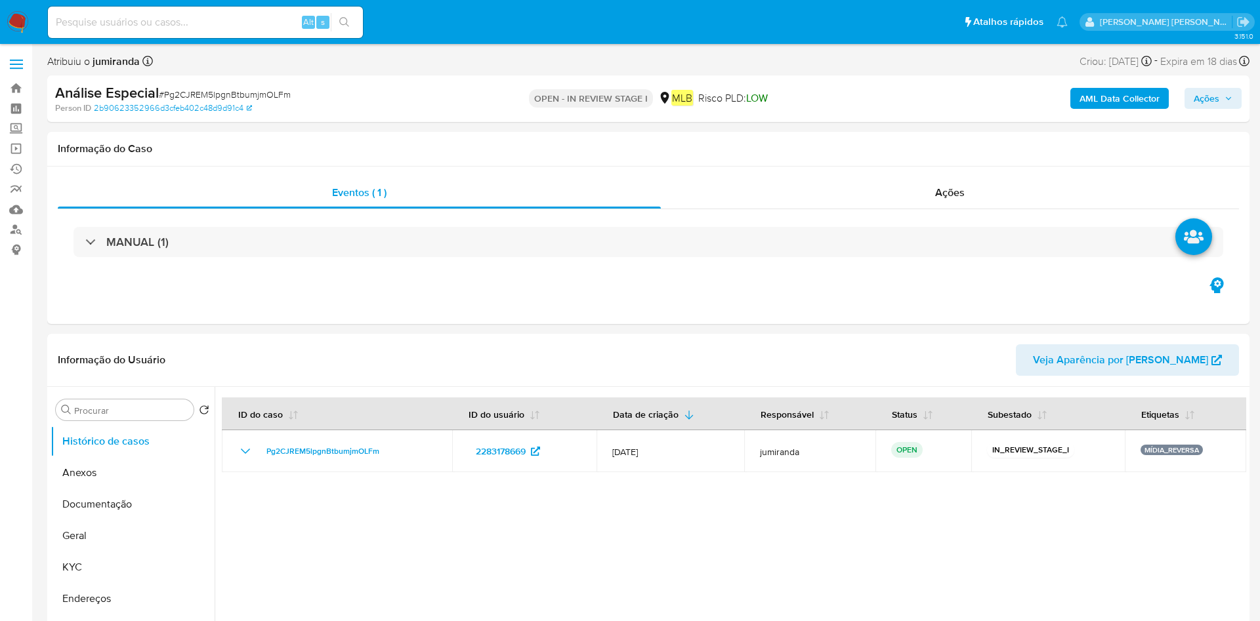
select select "10"
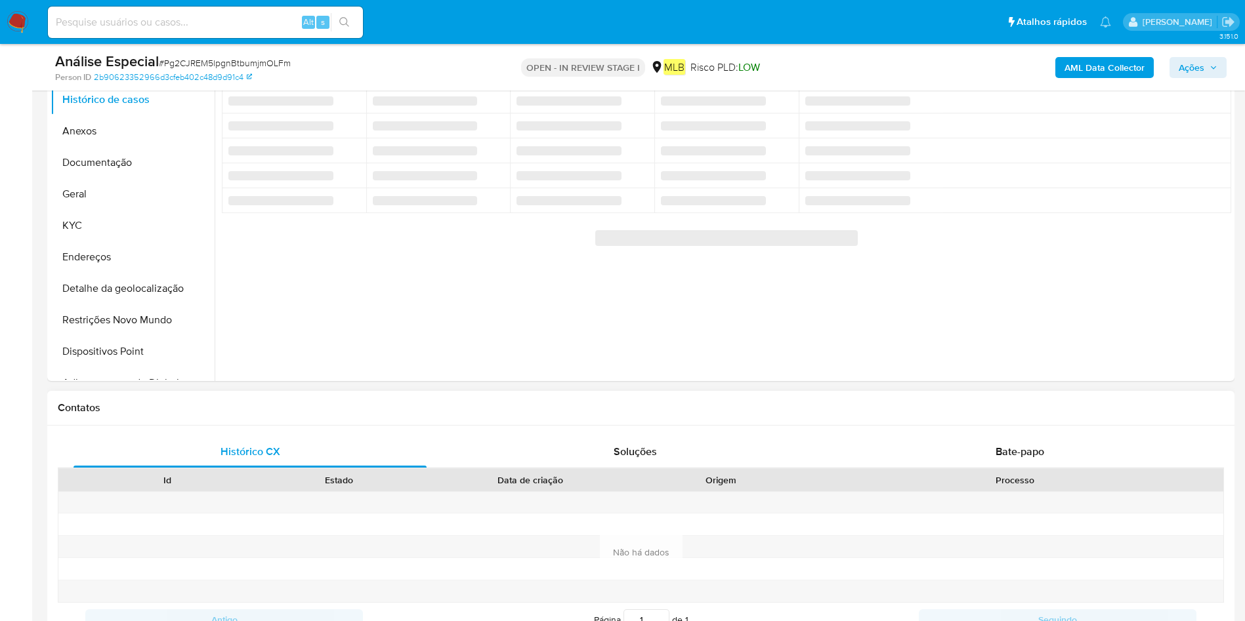
select select "10"
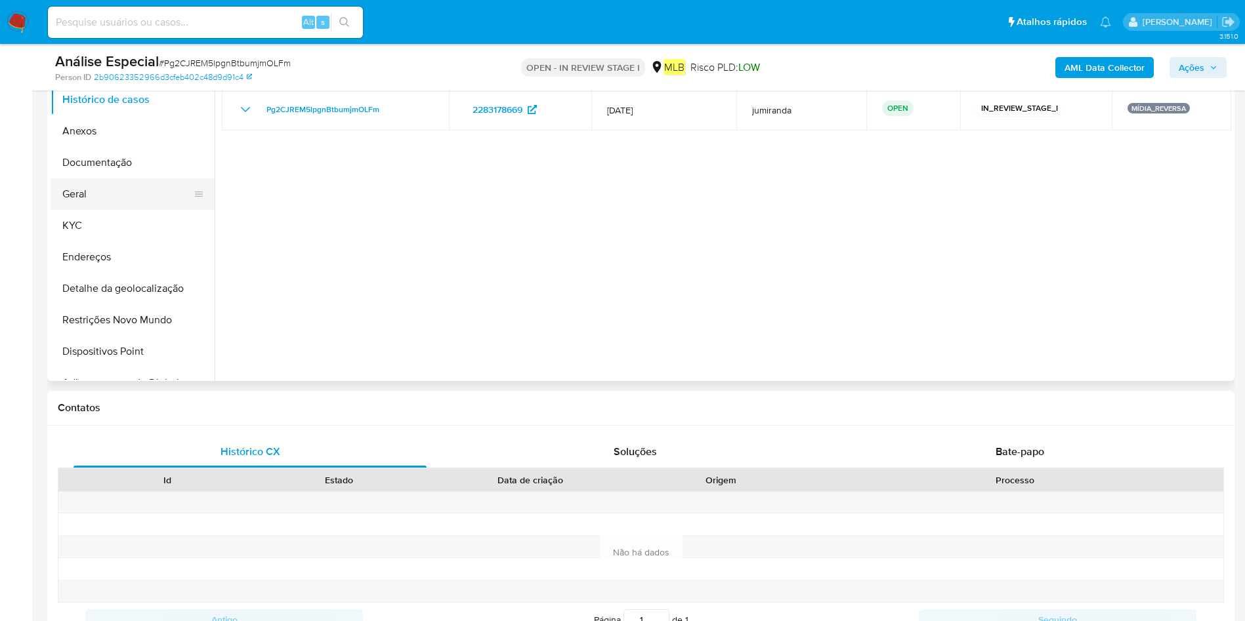
scroll to position [197, 0]
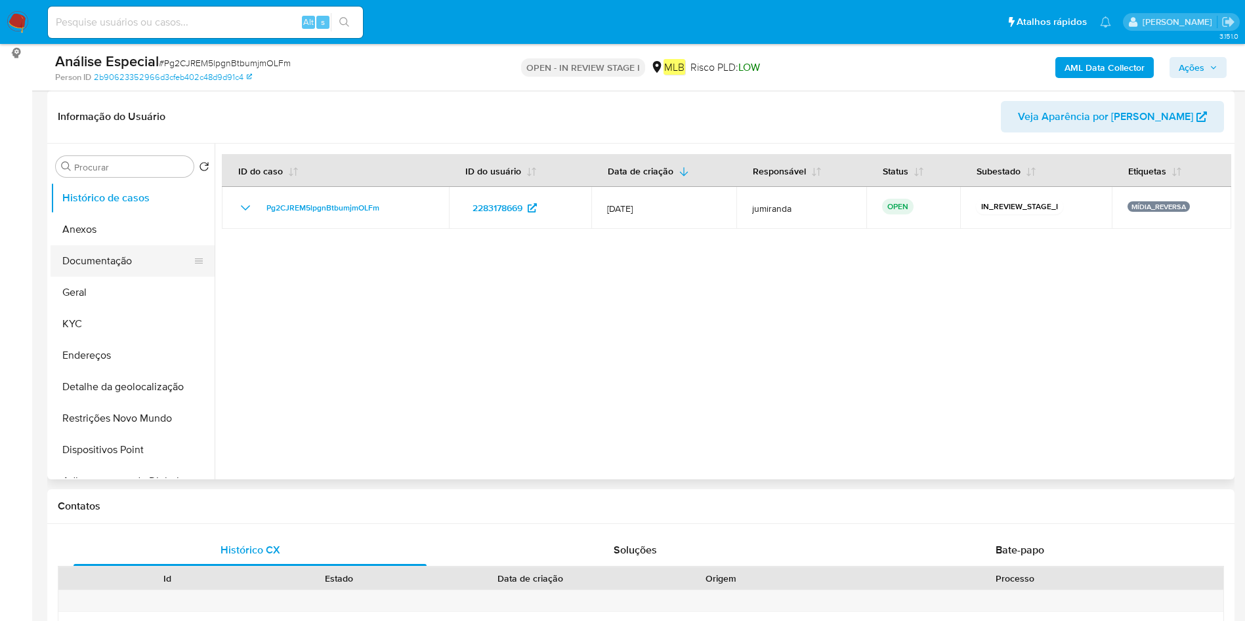
click at [73, 248] on button "Documentação" at bounding box center [128, 260] width 154 height 31
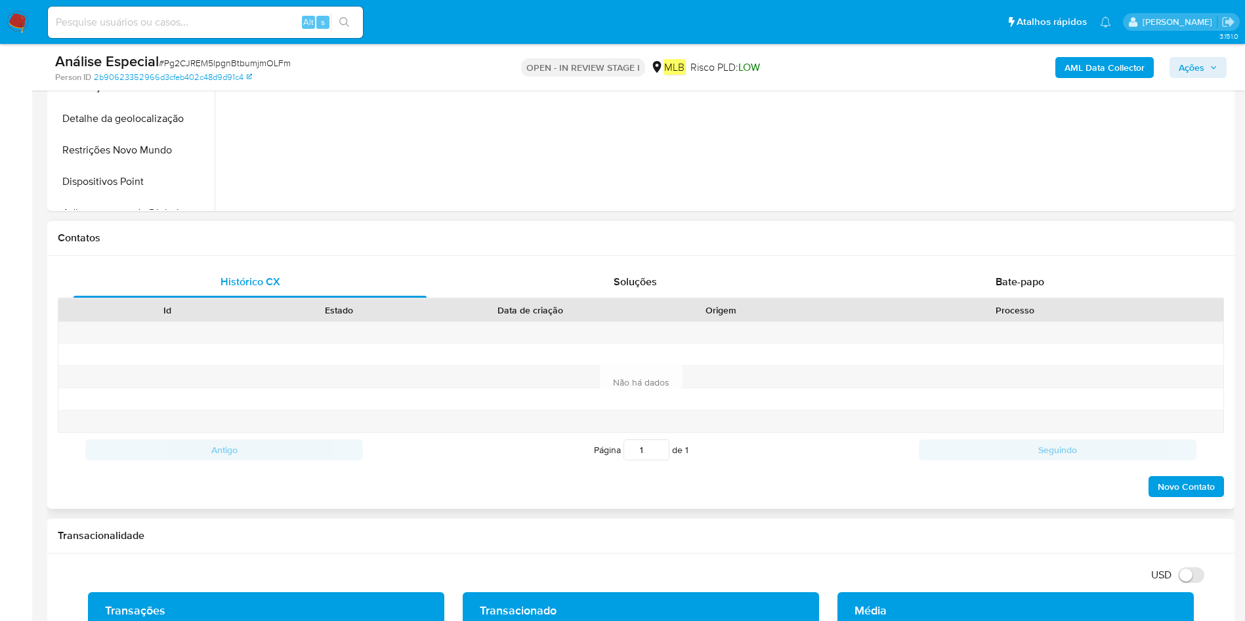
scroll to position [492, 0]
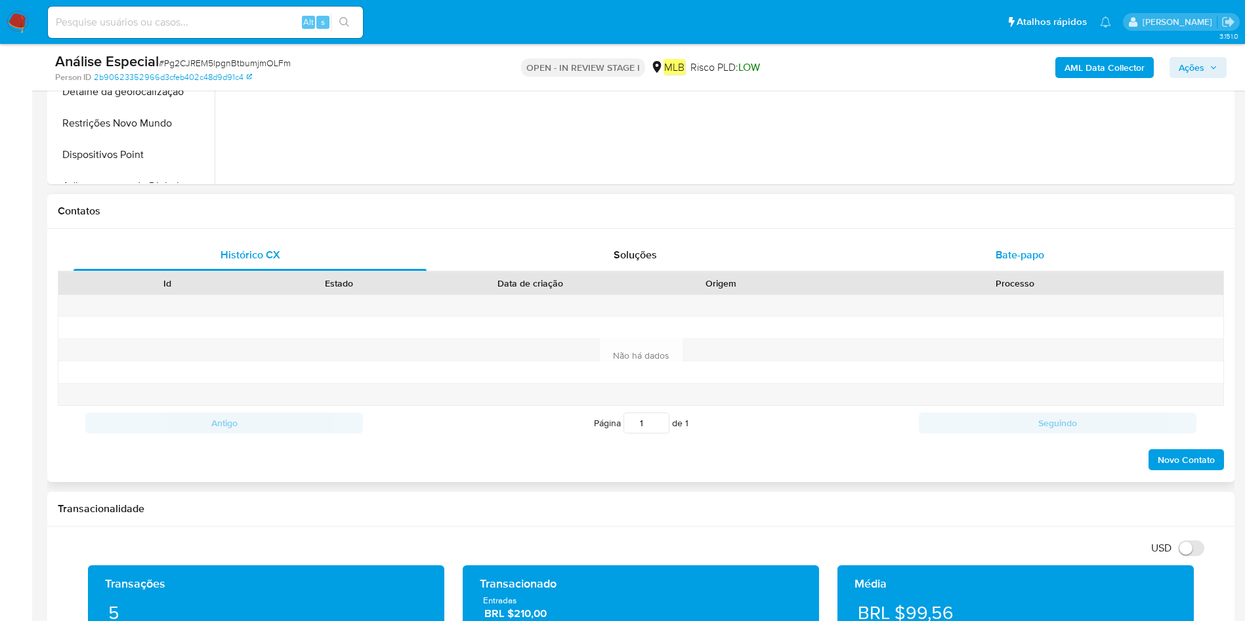
click at [1026, 249] on span "Bate-papo" at bounding box center [1019, 254] width 49 height 15
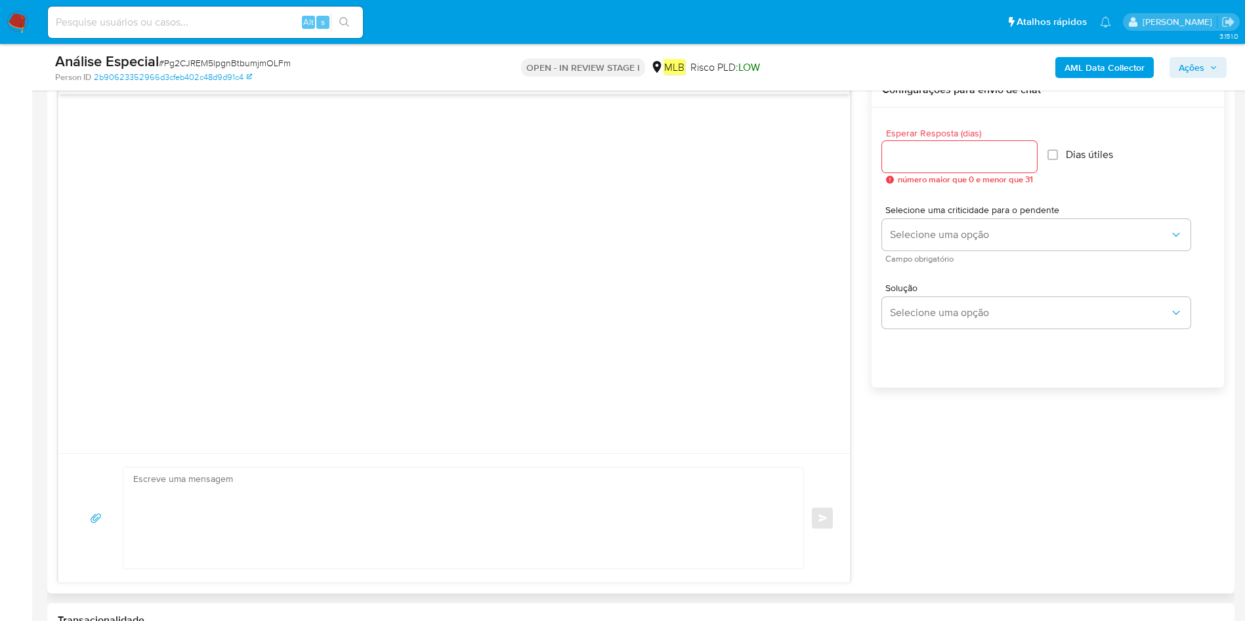
scroll to position [591, 0]
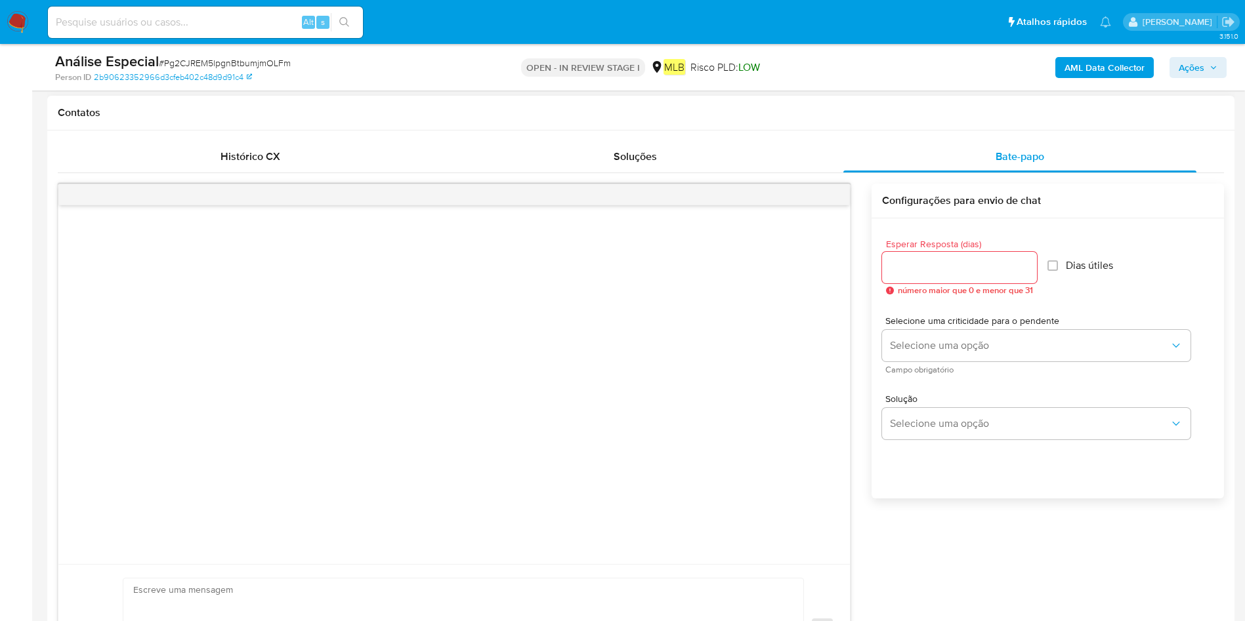
click at [590, 144] on div "Soluções" at bounding box center [634, 156] width 353 height 31
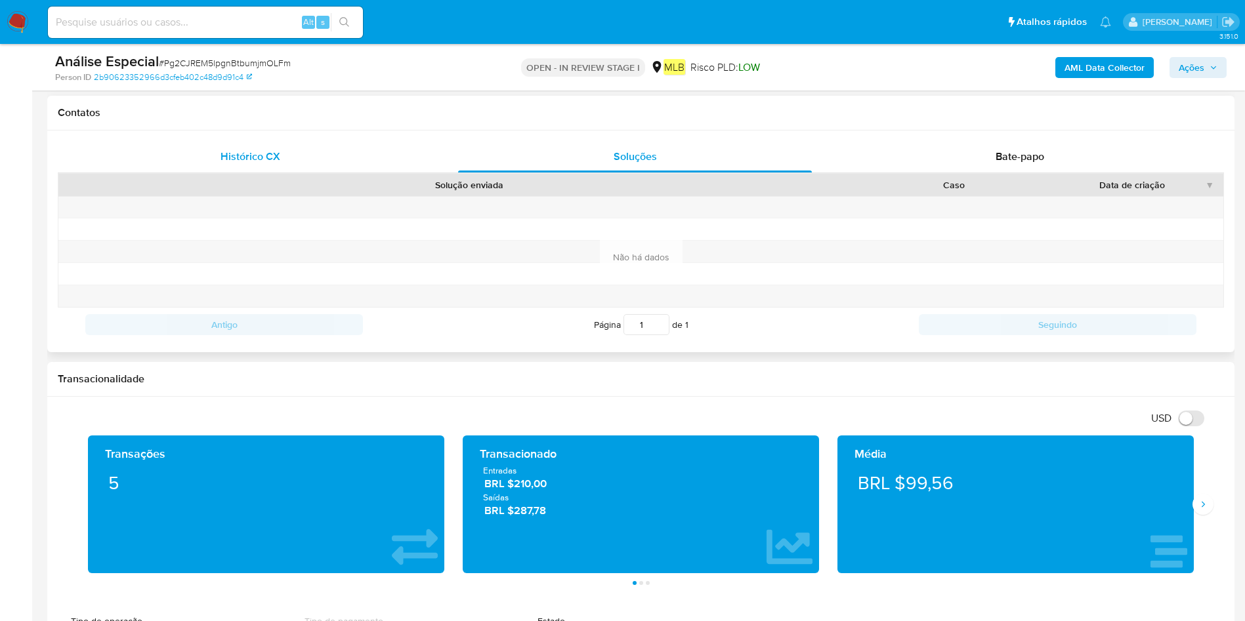
click at [217, 148] on div "Histórico CX" at bounding box center [249, 156] width 353 height 31
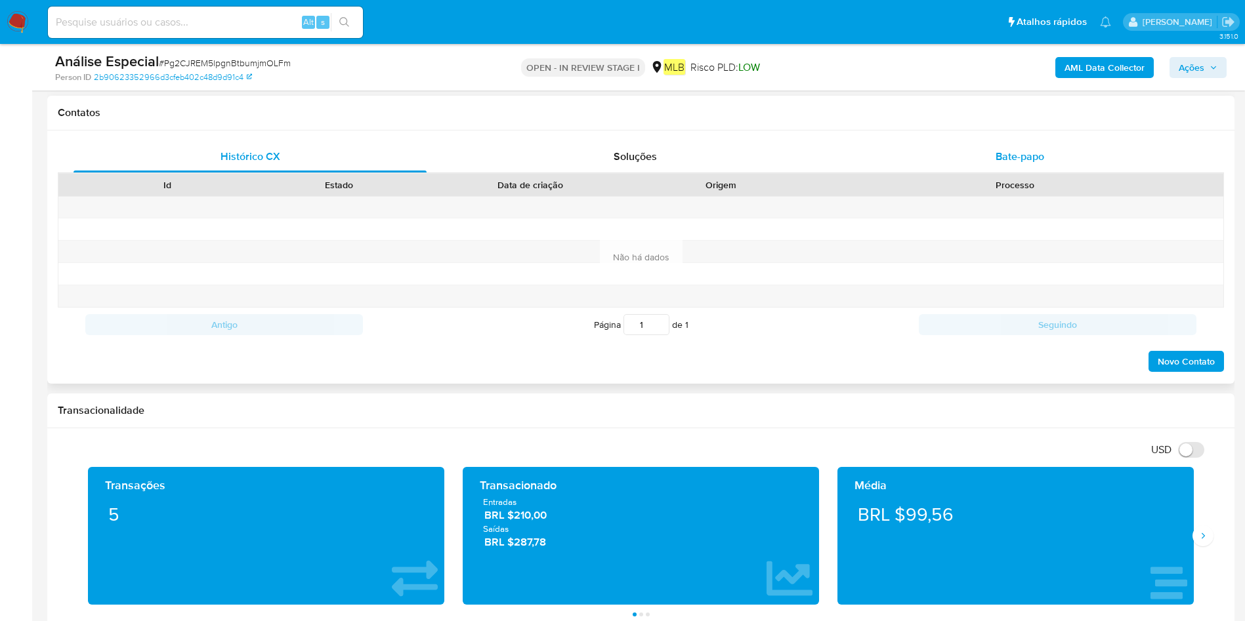
click at [990, 153] on div "Bate-papo" at bounding box center [1019, 156] width 353 height 31
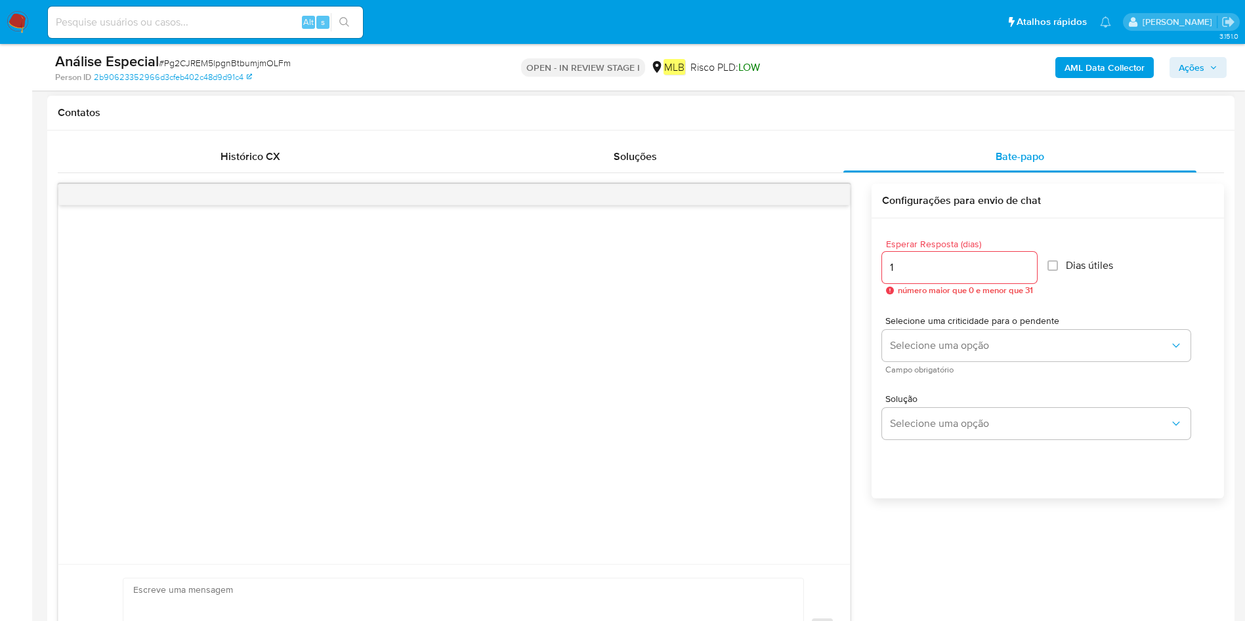
click at [1026, 261] on input "1" at bounding box center [959, 267] width 155 height 17
click at [1026, 261] on input "2" at bounding box center [957, 267] width 151 height 17
type input "3"
click at [1026, 261] on input "3" at bounding box center [957, 267] width 151 height 17
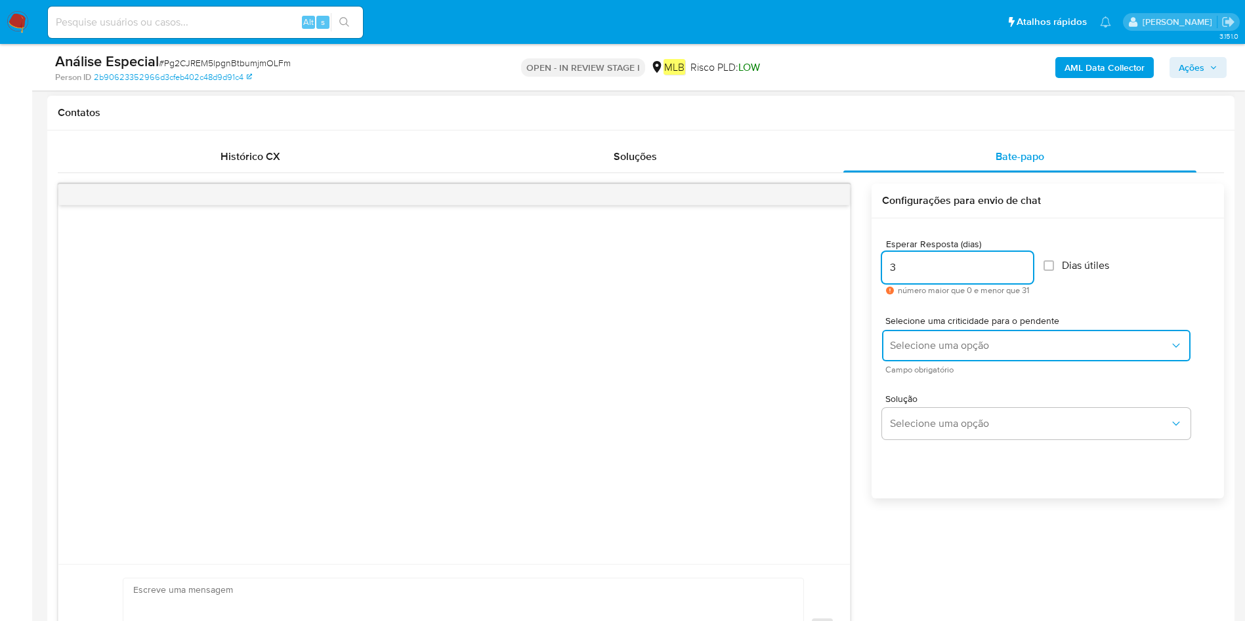
click at [997, 356] on button "Selecione uma opção" at bounding box center [1036, 345] width 308 height 31
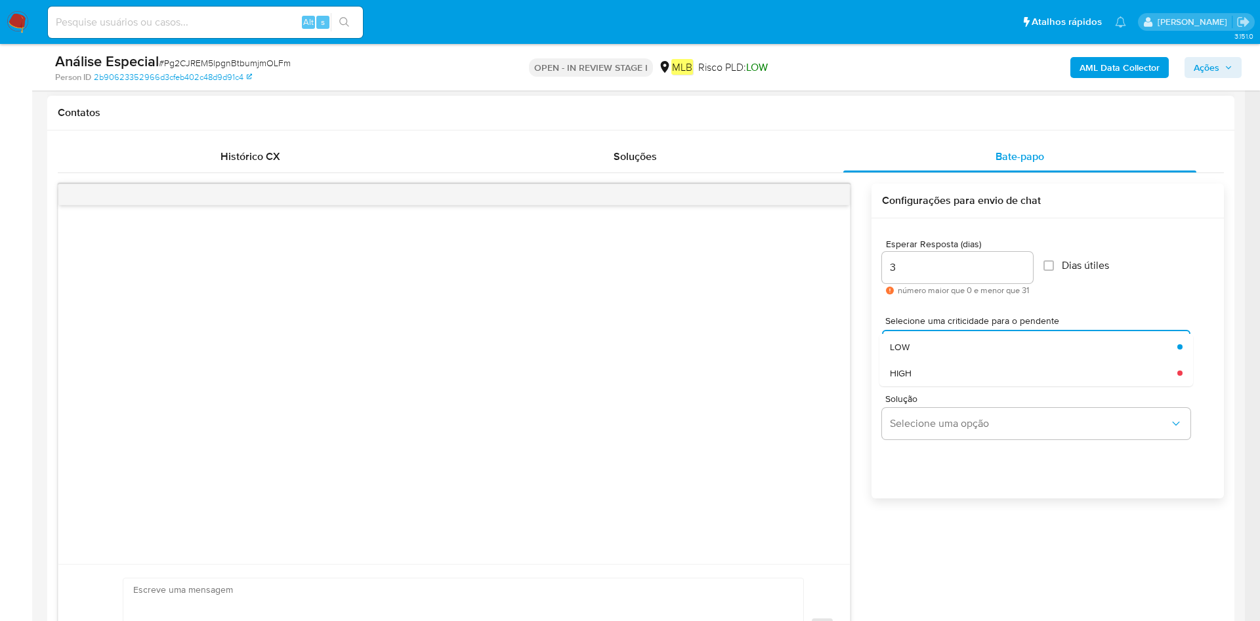
drag, startPoint x: 1008, startPoint y: 352, endPoint x: 999, endPoint y: 388, distance: 37.7
click at [1009, 350] on div "LOW" at bounding box center [1030, 347] width 280 height 26
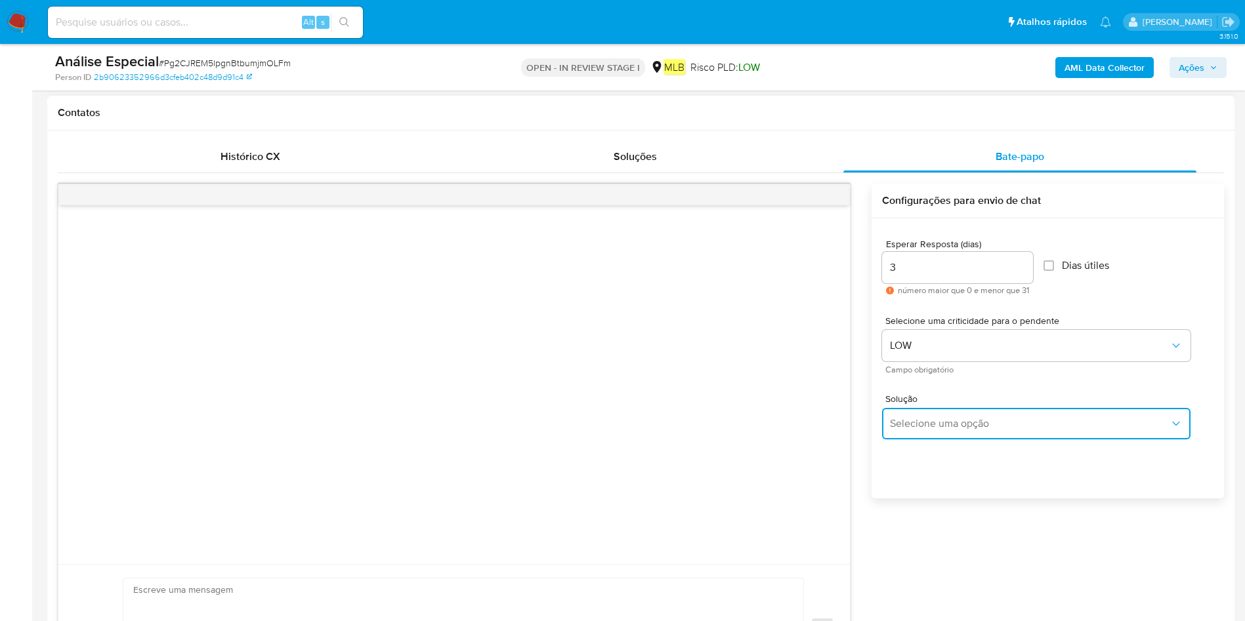
click at [986, 420] on span "Selecione uma opção" at bounding box center [1030, 423] width 280 height 13
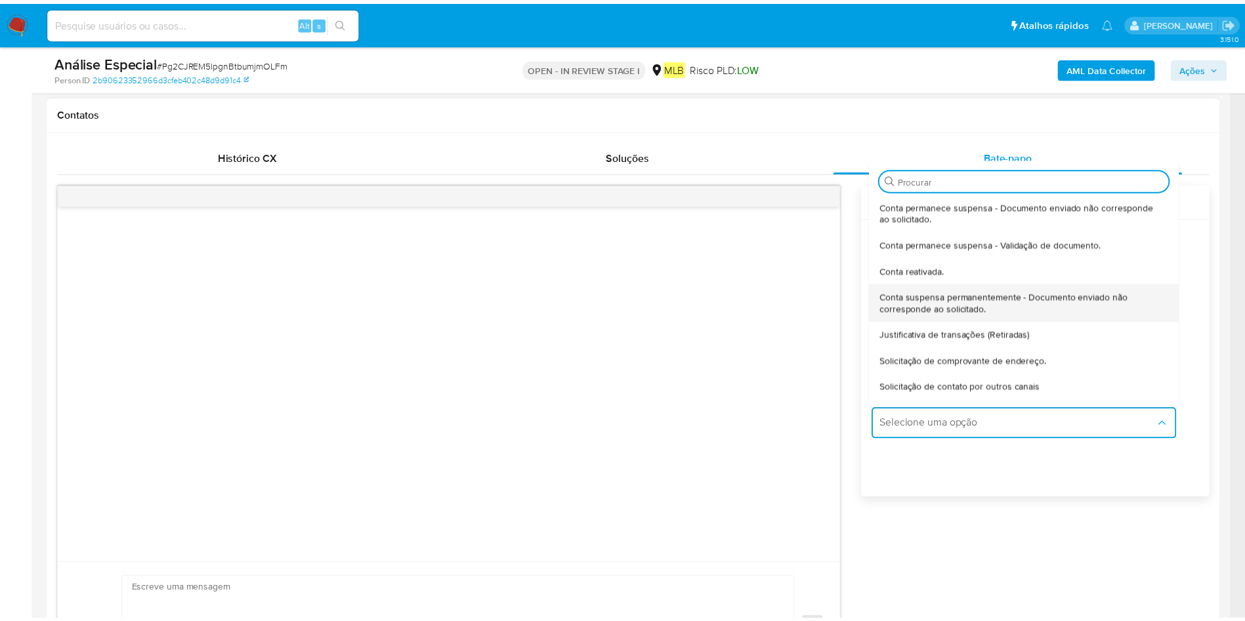
scroll to position [109, 0]
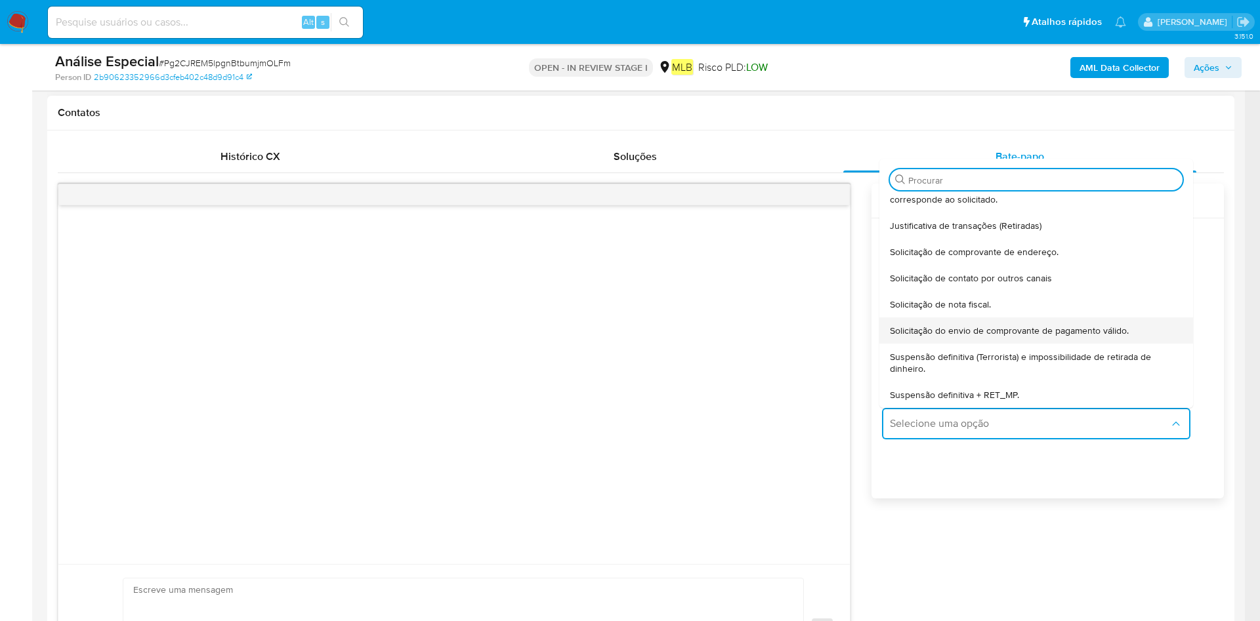
click at [1008, 333] on span "Solicitação do envio de comprovante de pagamento válido." at bounding box center [1009, 331] width 239 height 12
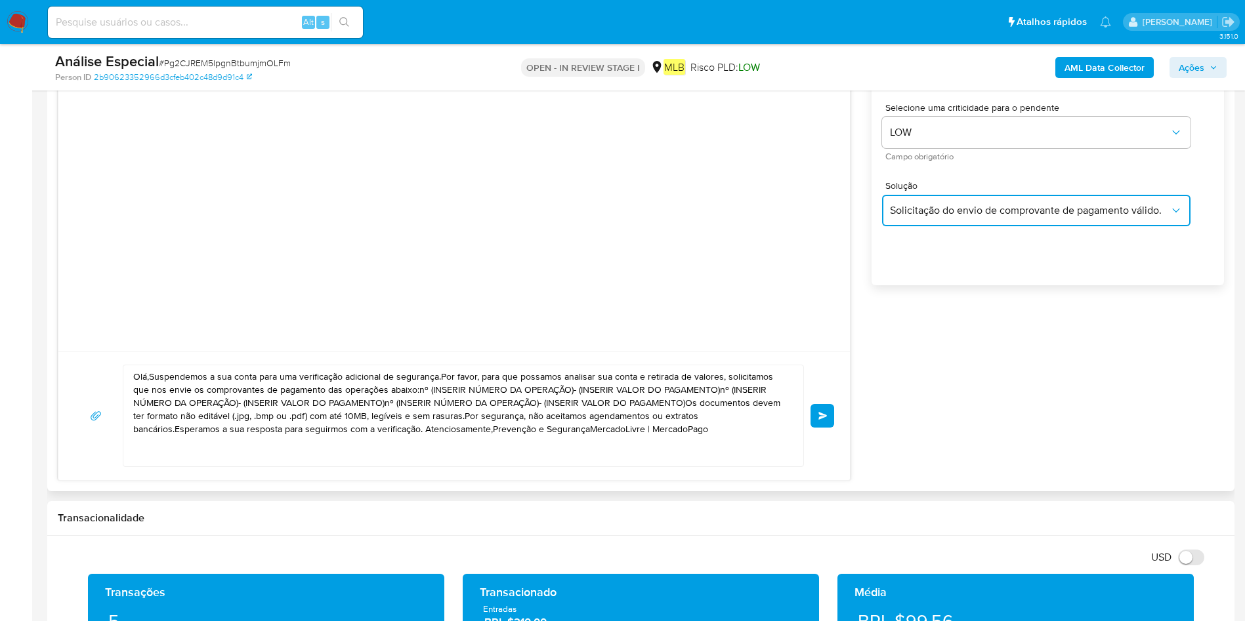
scroll to position [886, 0]
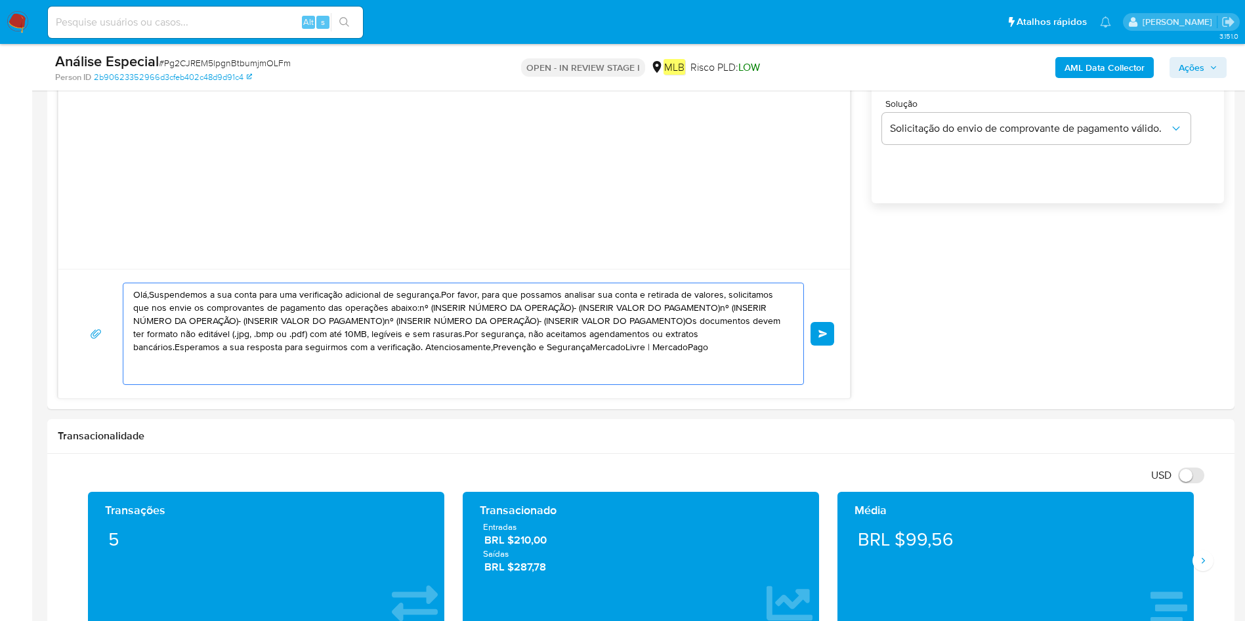
drag, startPoint x: 671, startPoint y: 358, endPoint x: 31, endPoint y: 291, distance: 643.3
click at [31, 291] on section "Bandeja Painel Screening Pesquisa em Listas Watchlist Ferramentas Operações em …" at bounding box center [622, 479] width 1245 height 2730
paste textarea "Olá! Estamos realizando uma verificação adicional de segurança em contas de usu…"
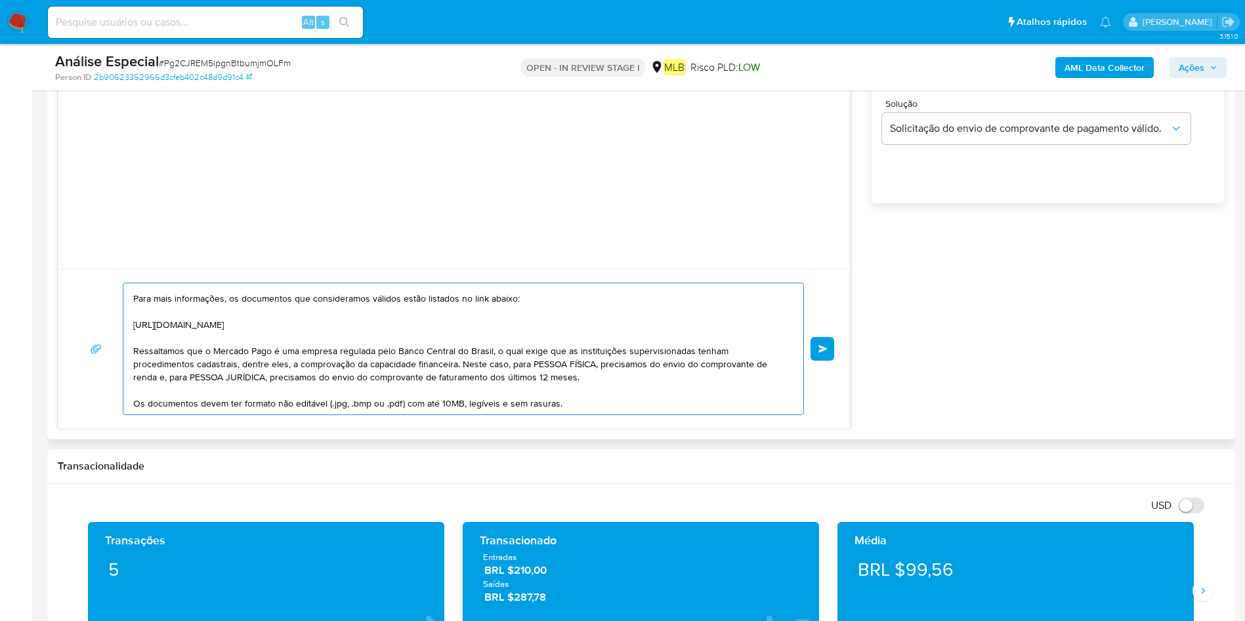
scroll to position [0, 0]
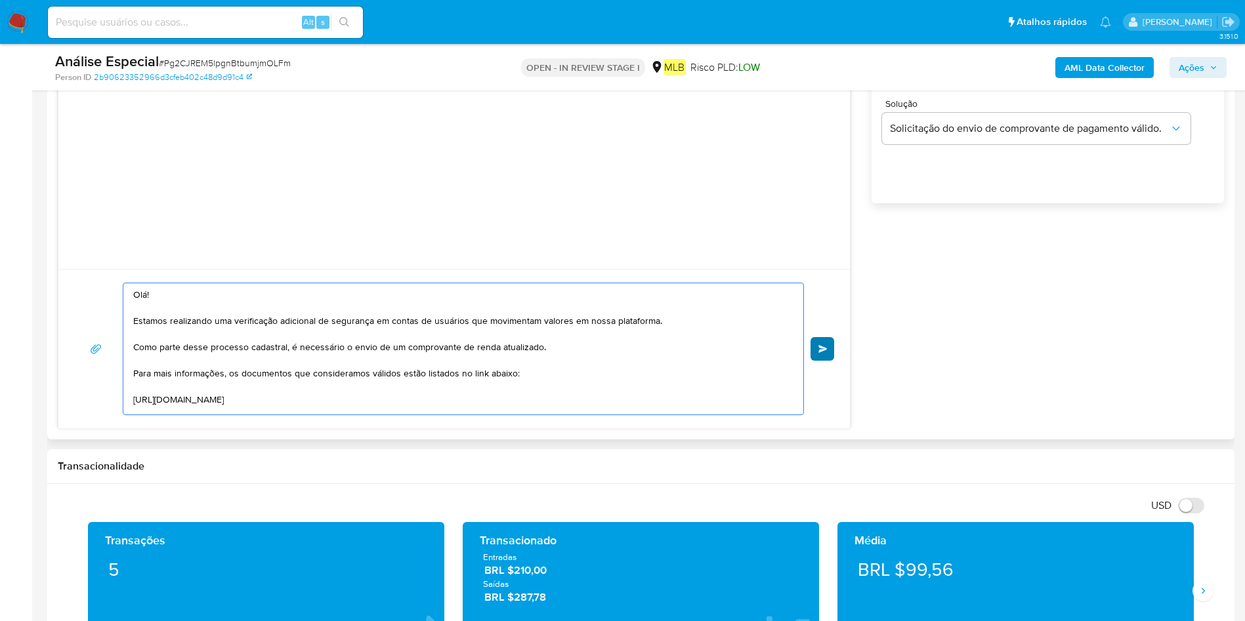
type textarea "Olá! Estamos realizando uma verificação adicional de segurança em contas de usu…"
click at [827, 352] on button "common.send" at bounding box center [822, 349] width 24 height 24
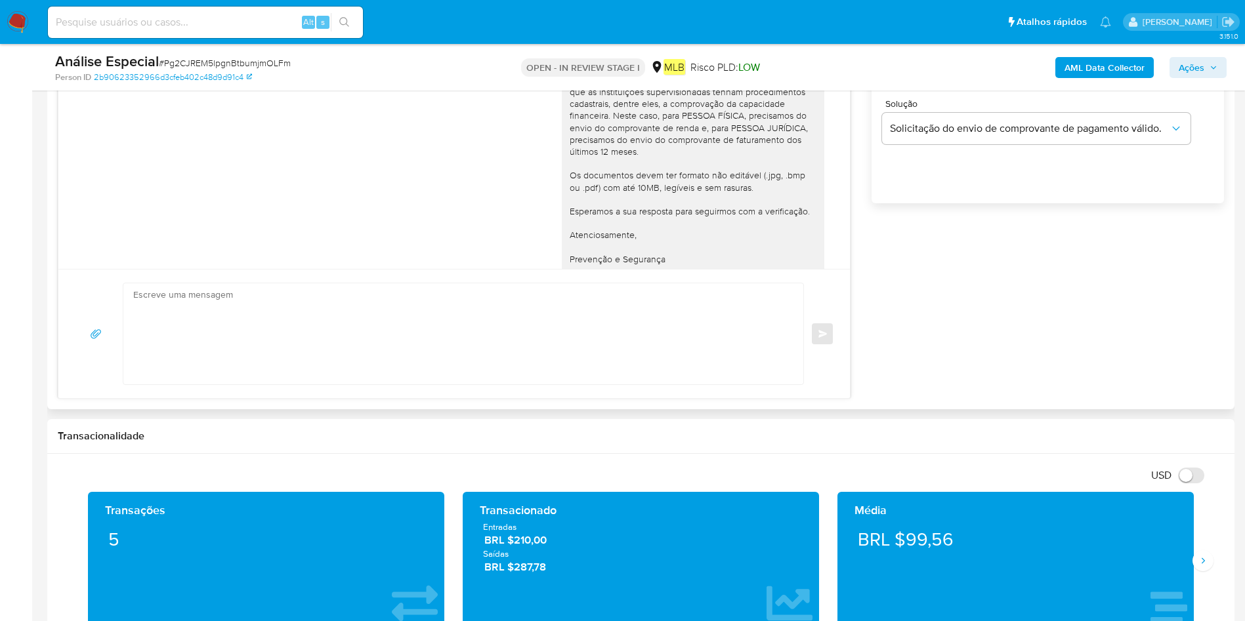
scroll to position [86, 0]
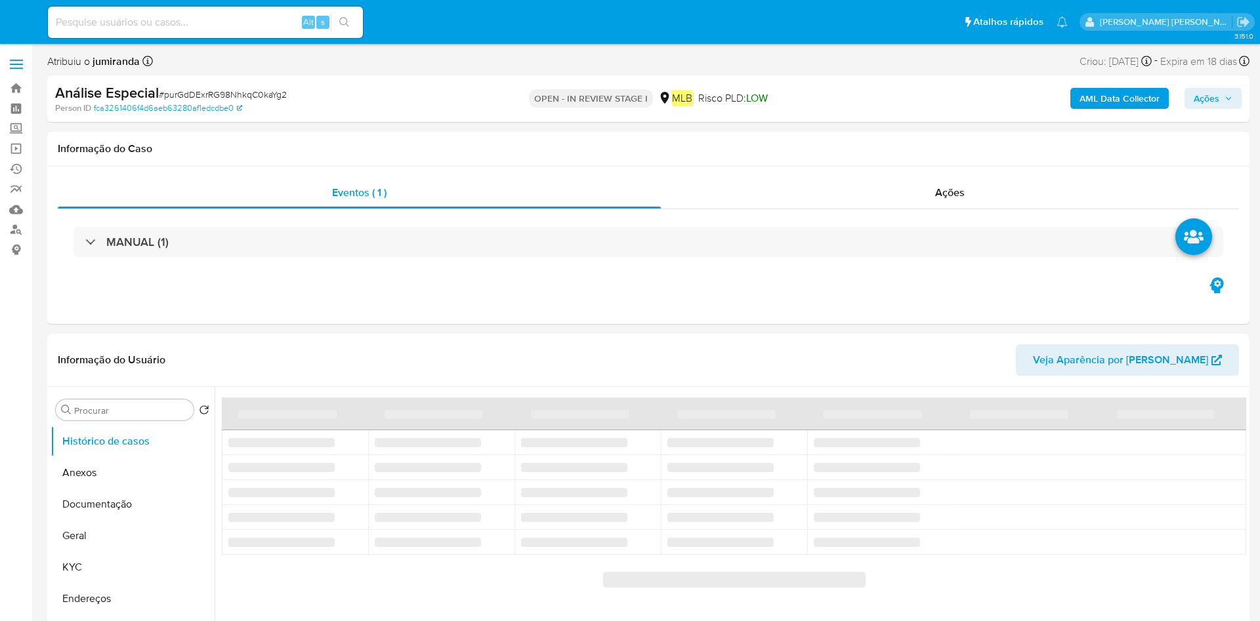
select select "10"
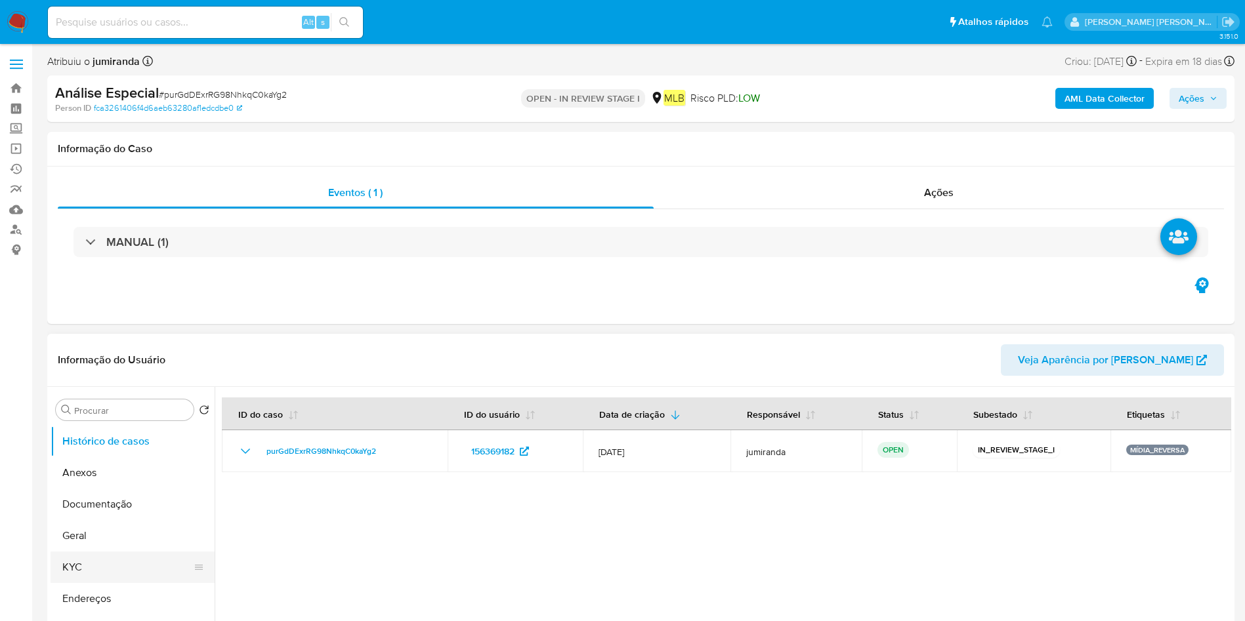
click at [91, 552] on button "KYC" at bounding box center [128, 567] width 154 height 31
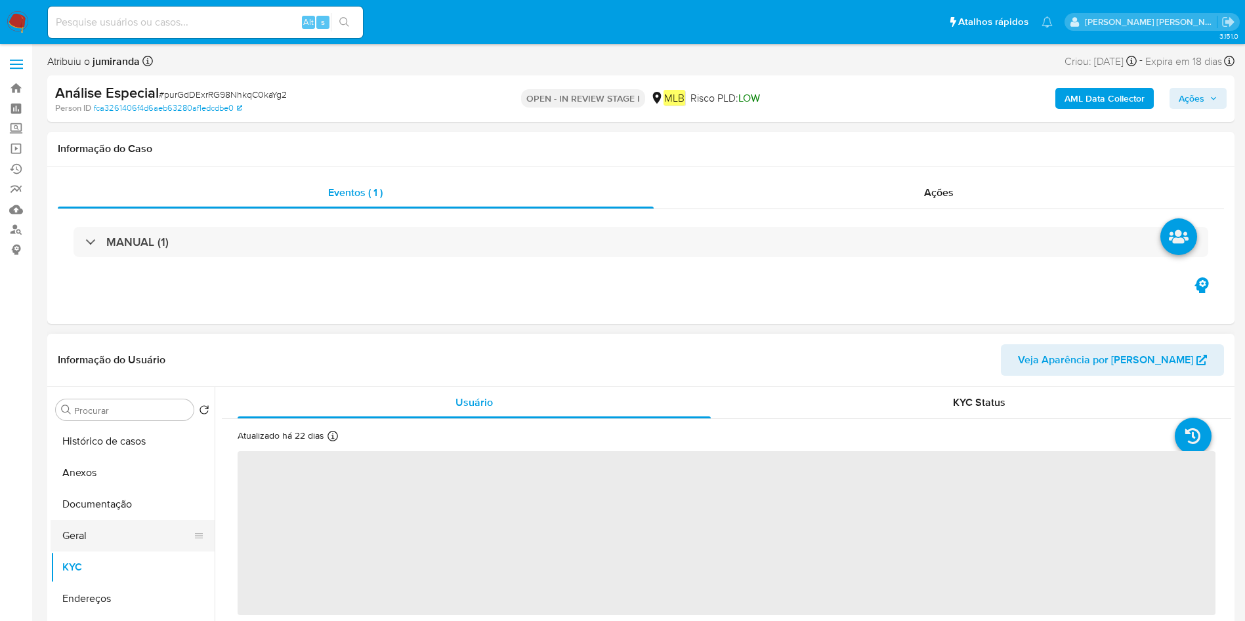
click at [149, 528] on button "Geral" at bounding box center [128, 535] width 154 height 31
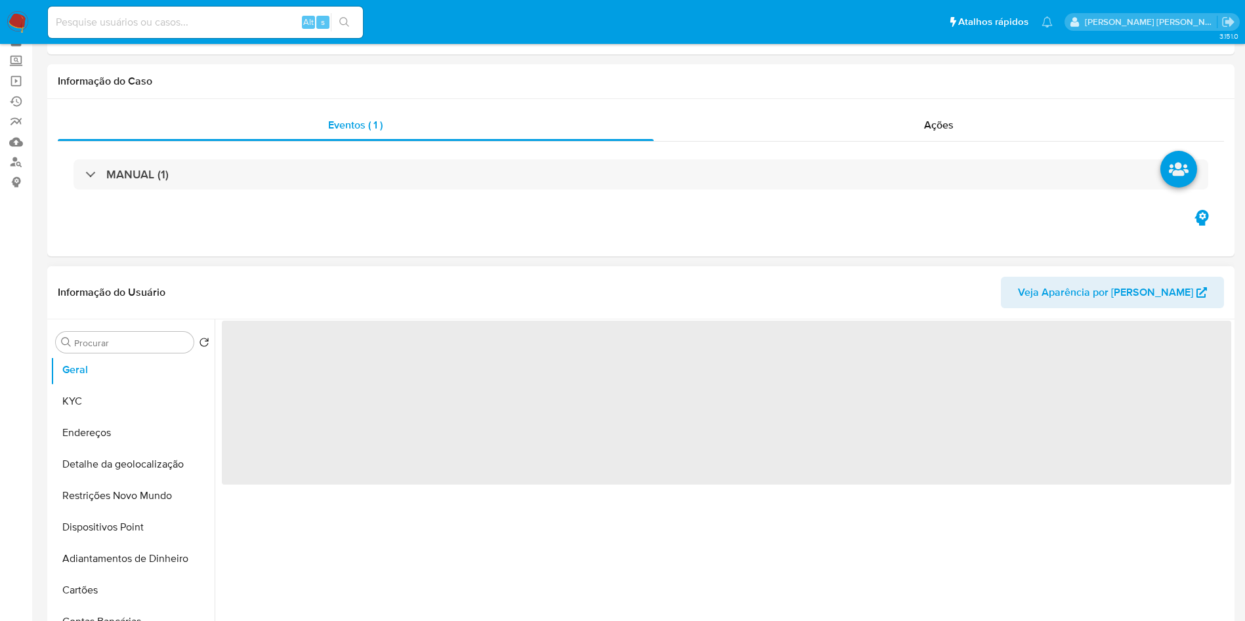
scroll to position [98, 0]
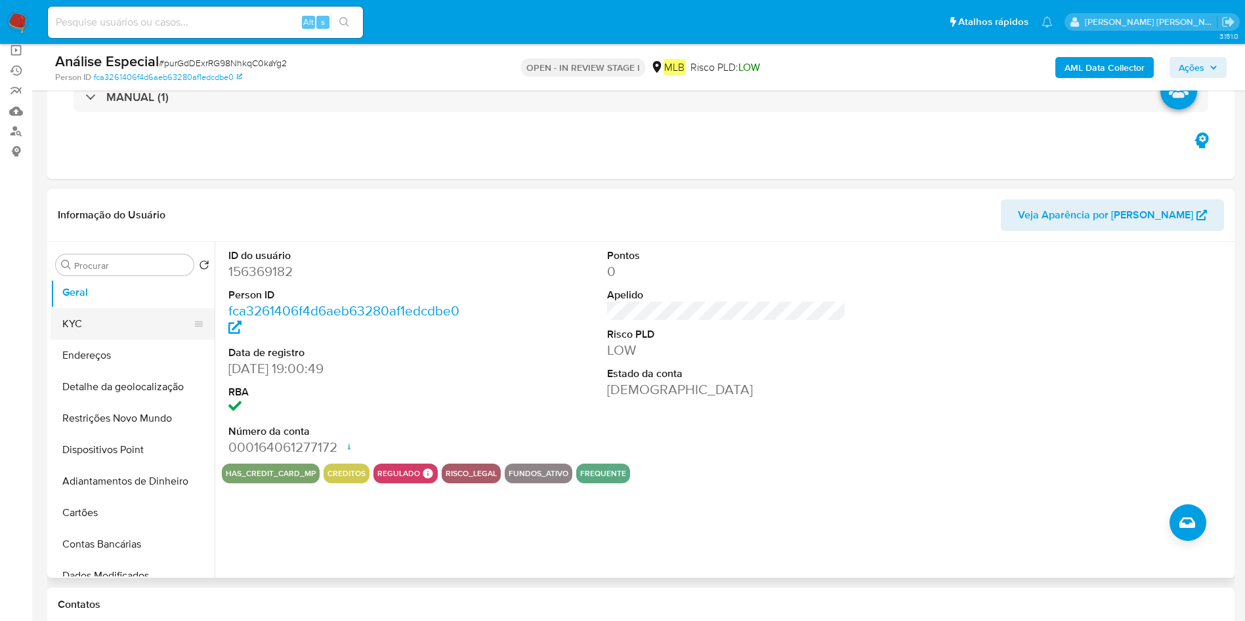
click at [124, 325] on button "KYC" at bounding box center [128, 323] width 154 height 31
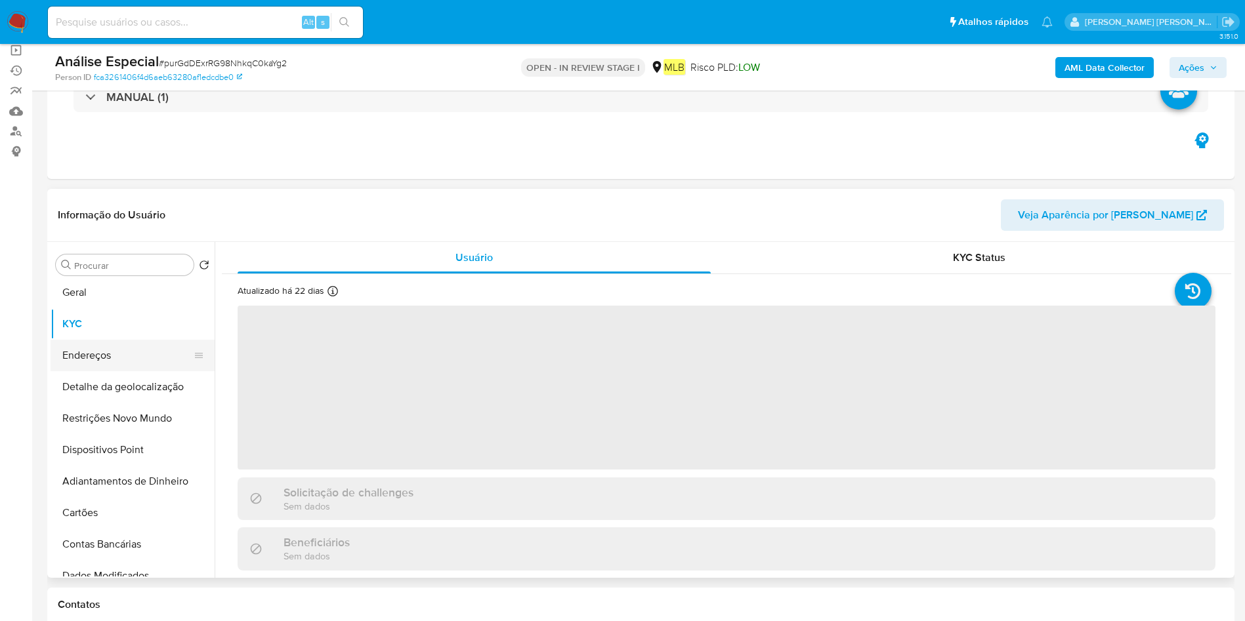
click at [124, 357] on button "Endereços" at bounding box center [128, 355] width 154 height 31
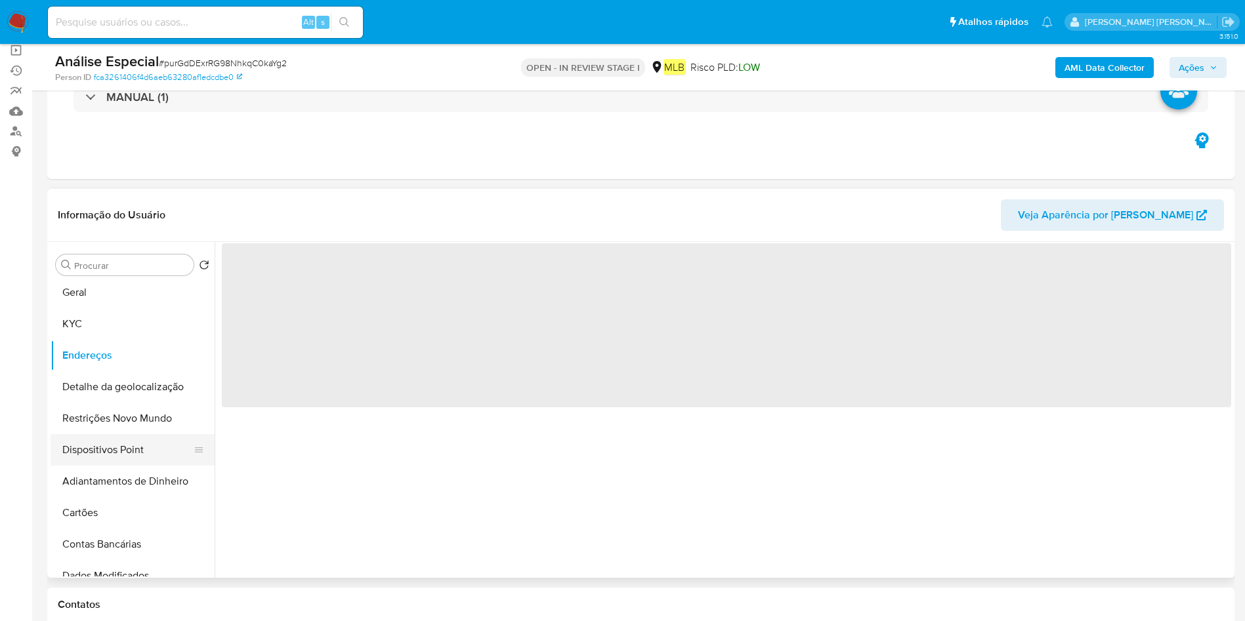
click at [77, 436] on button "Dispositivos Point" at bounding box center [128, 449] width 154 height 31
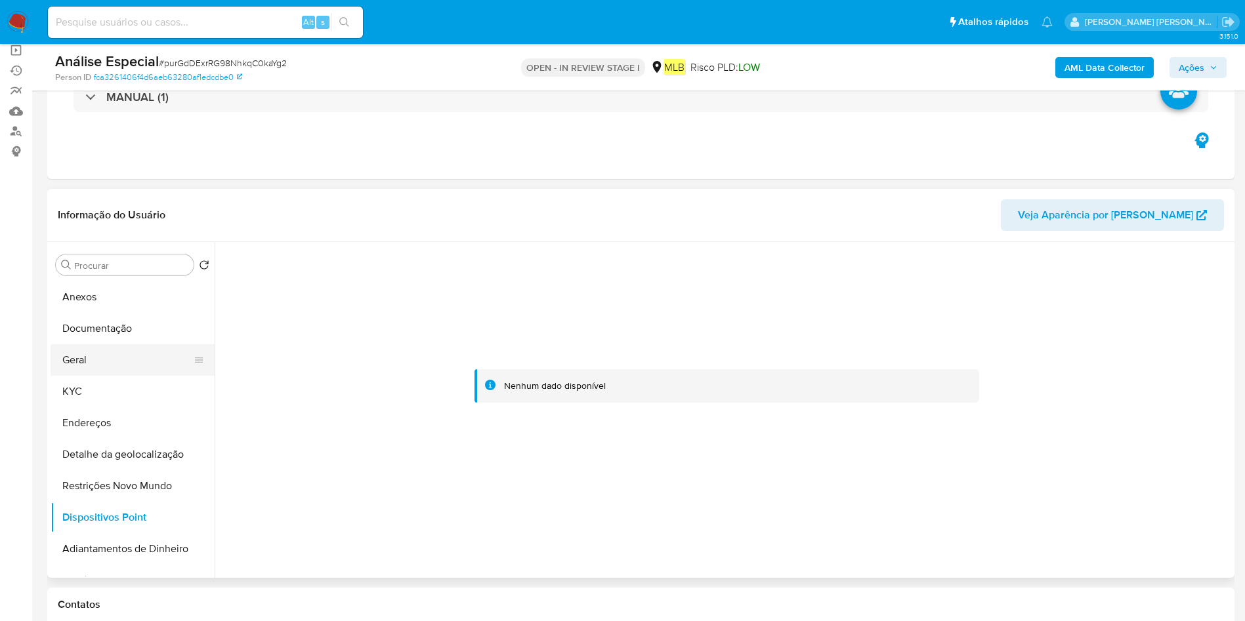
scroll to position [0, 0]
click at [132, 357] on button "Documentação" at bounding box center [128, 359] width 154 height 31
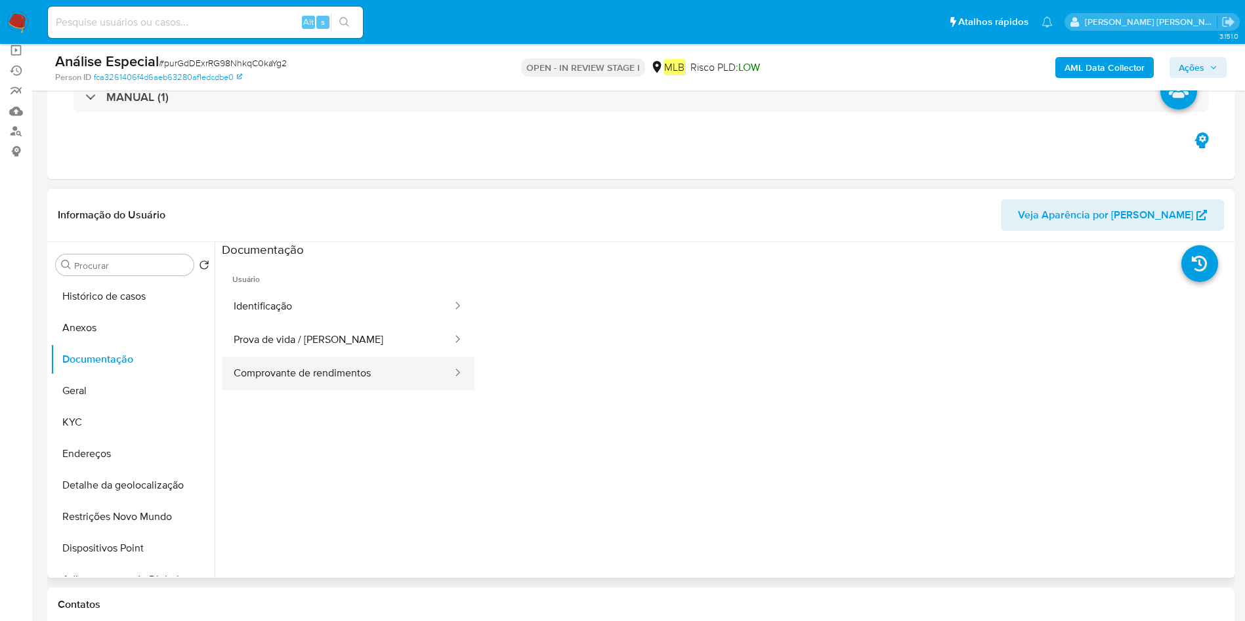
click at [301, 371] on button "Comprovante de rendimentos" at bounding box center [338, 373] width 232 height 33
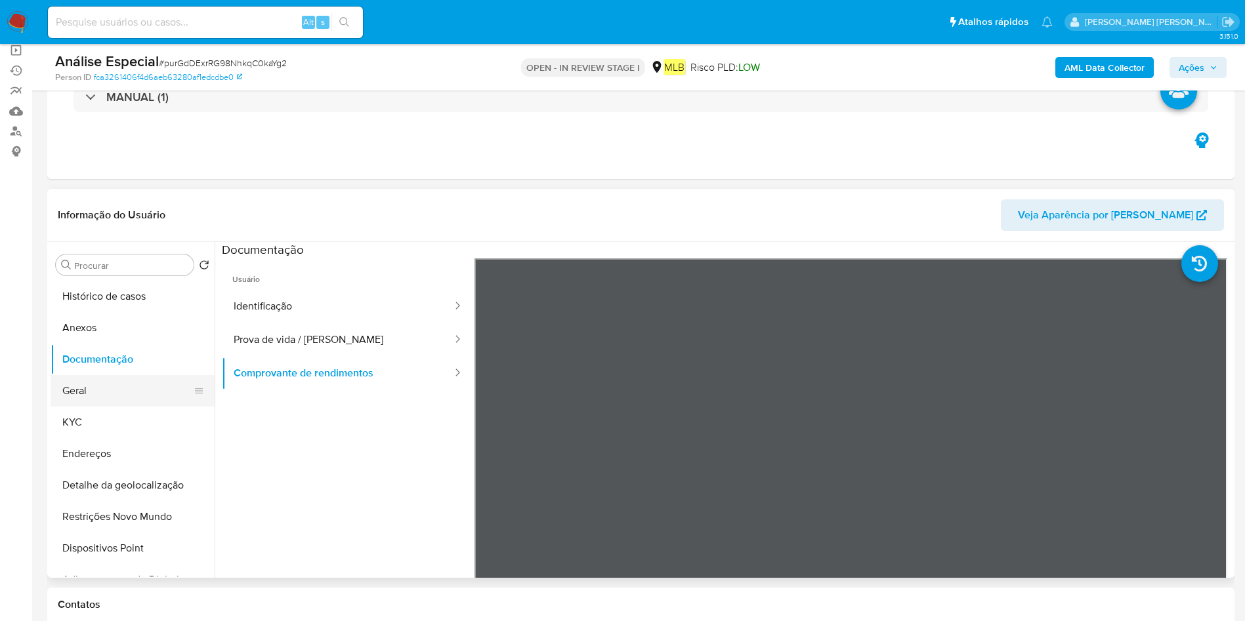
click at [85, 400] on button "Geral" at bounding box center [128, 390] width 154 height 31
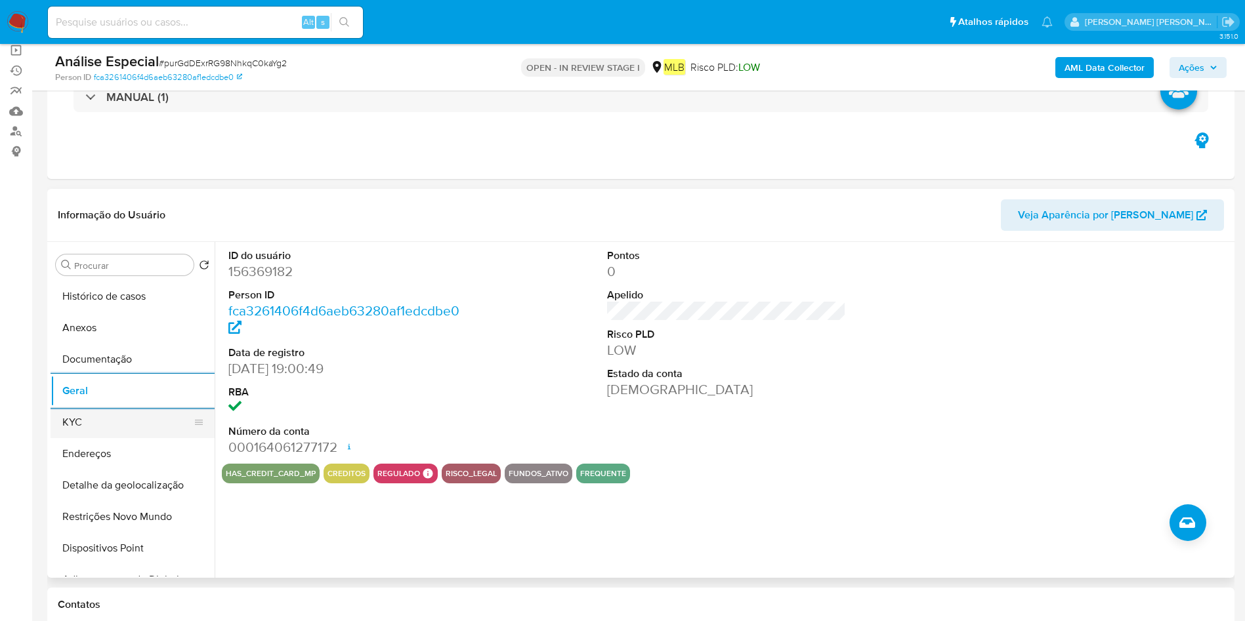
click at [103, 422] on button "KYC" at bounding box center [128, 422] width 154 height 31
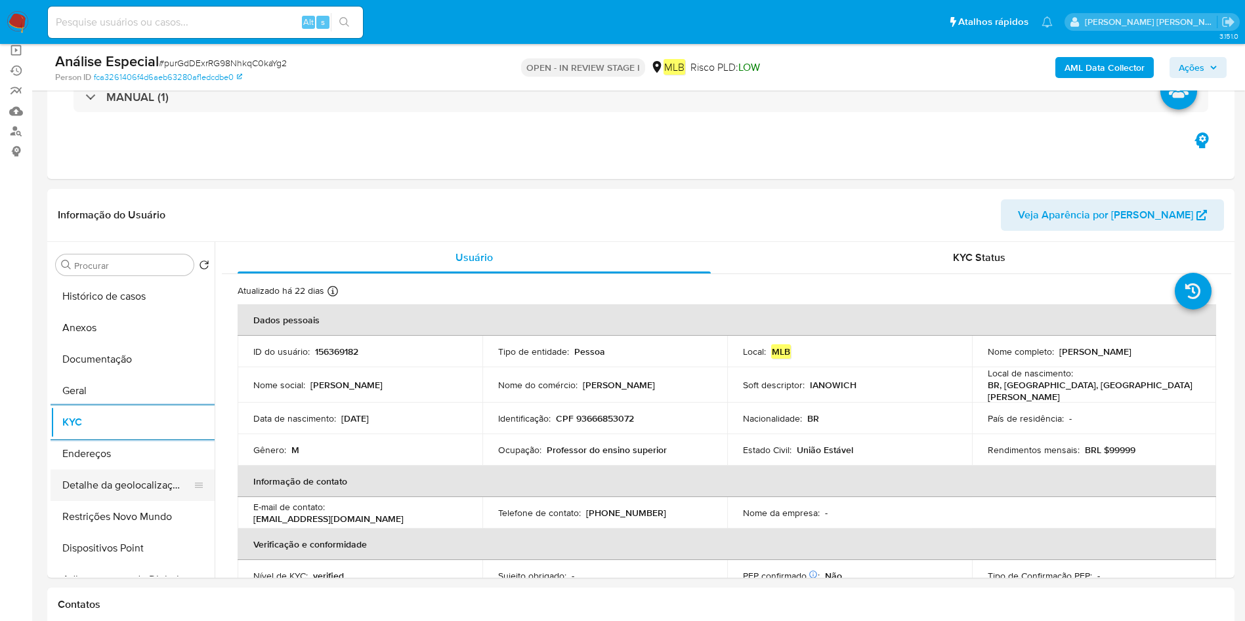
click at [112, 470] on button "Detalhe da geolocalização" at bounding box center [128, 485] width 154 height 31
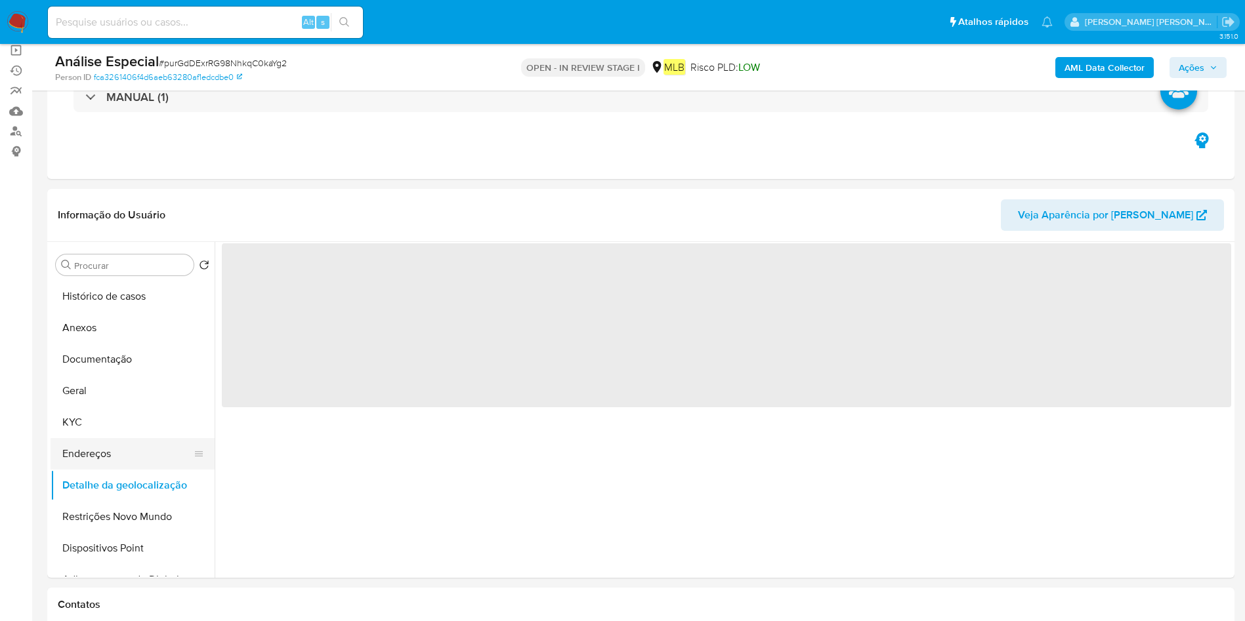
click at [129, 457] on button "Endereços" at bounding box center [128, 453] width 154 height 31
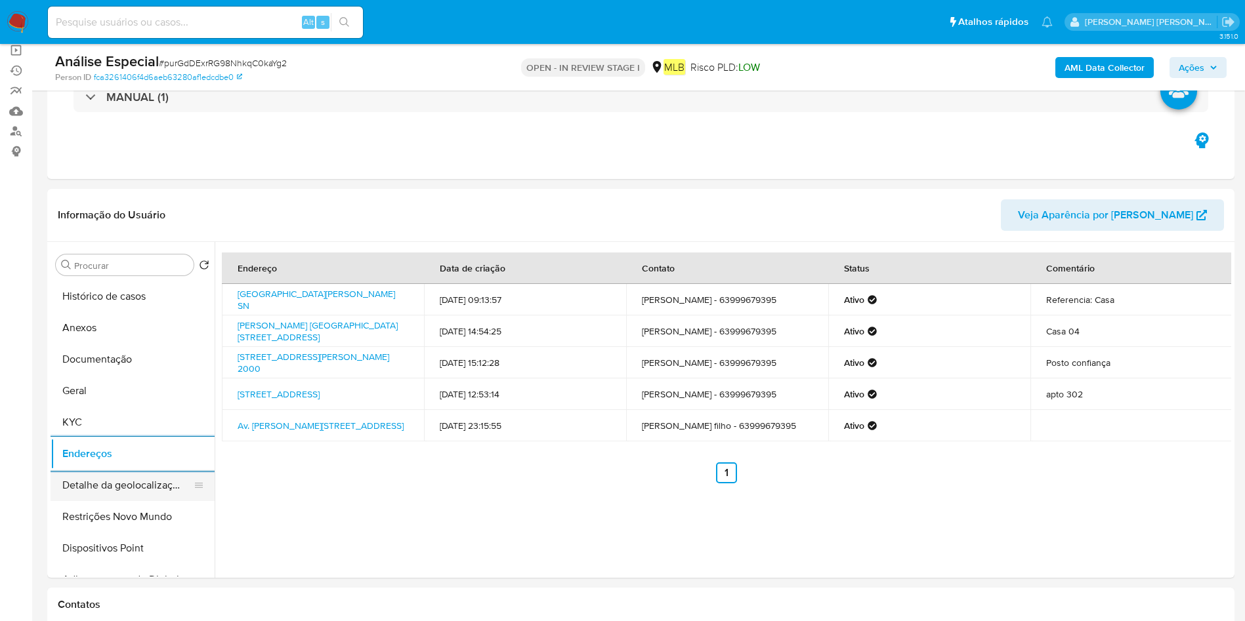
click at [103, 489] on button "Detalhe da geolocalização" at bounding box center [128, 485] width 154 height 31
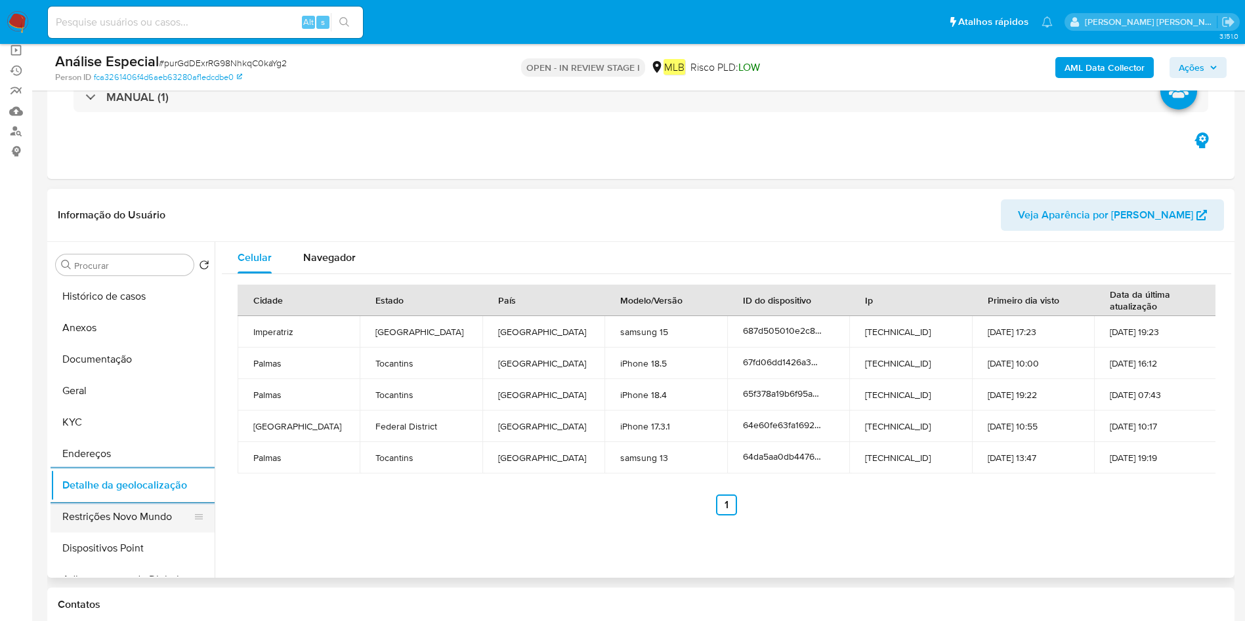
click at [76, 520] on button "Restrições Novo Mundo" at bounding box center [128, 516] width 154 height 31
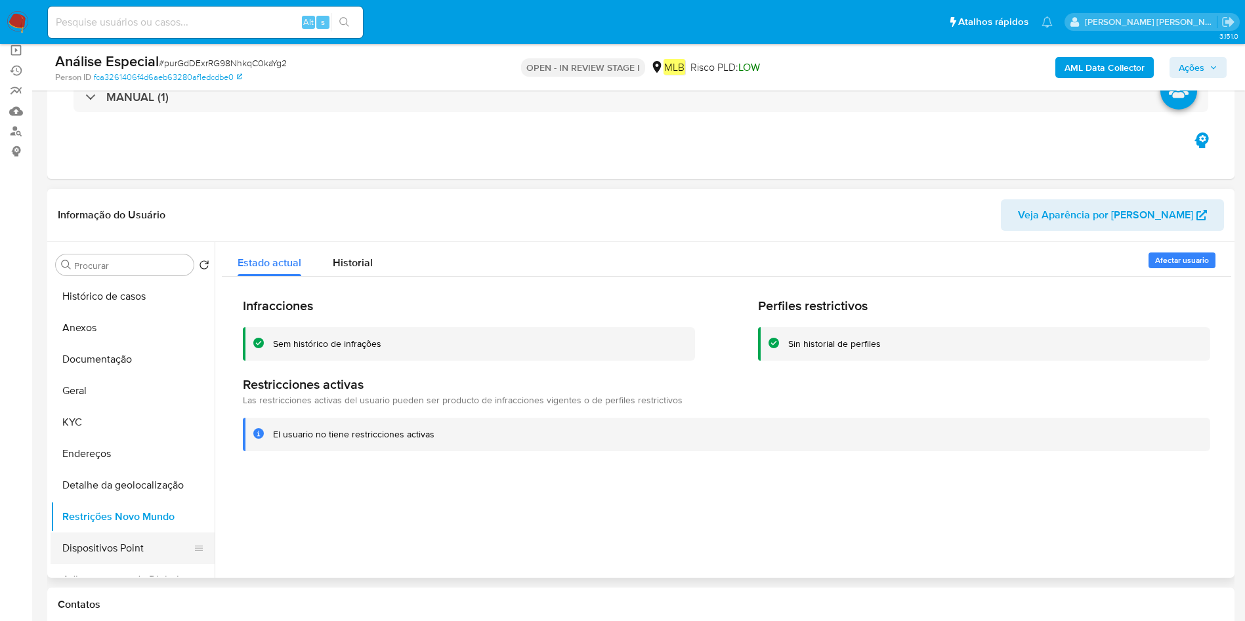
click at [116, 549] on button "Dispositivos Point" at bounding box center [128, 548] width 154 height 31
